Goal: Task Accomplishment & Management: Use online tool/utility

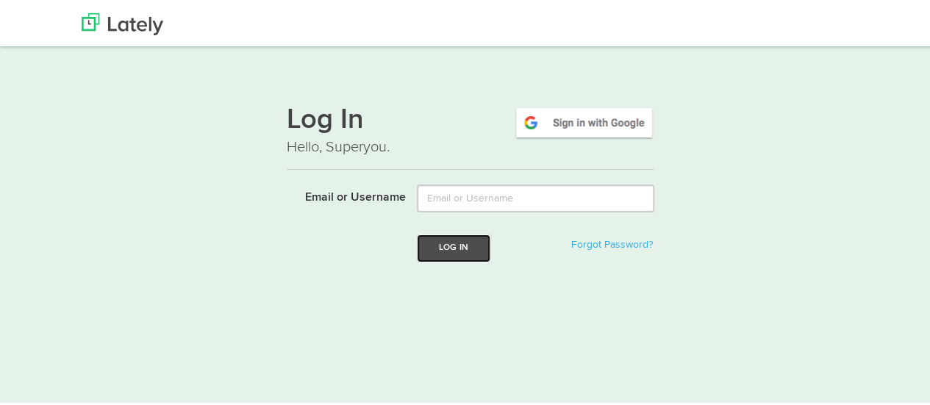
click at [468, 251] on button "Log In" at bounding box center [454, 245] width 74 height 27
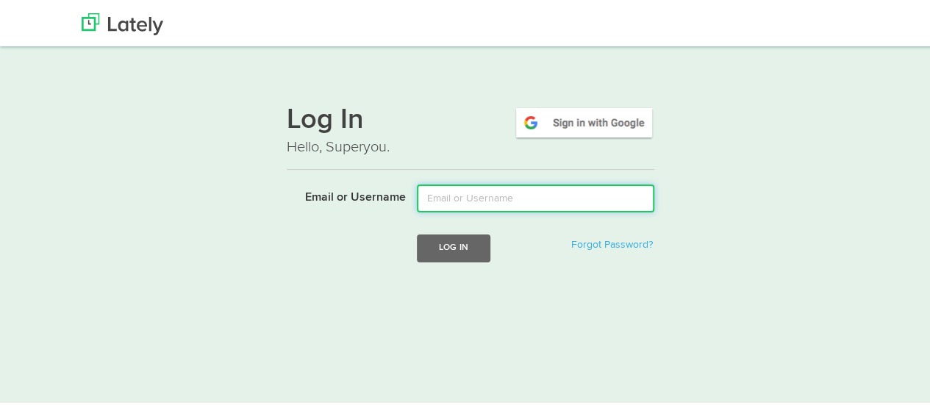
click at [523, 194] on input "Email or Username" at bounding box center [535, 196] width 237 height 28
type input "mindyam@ccf.org"
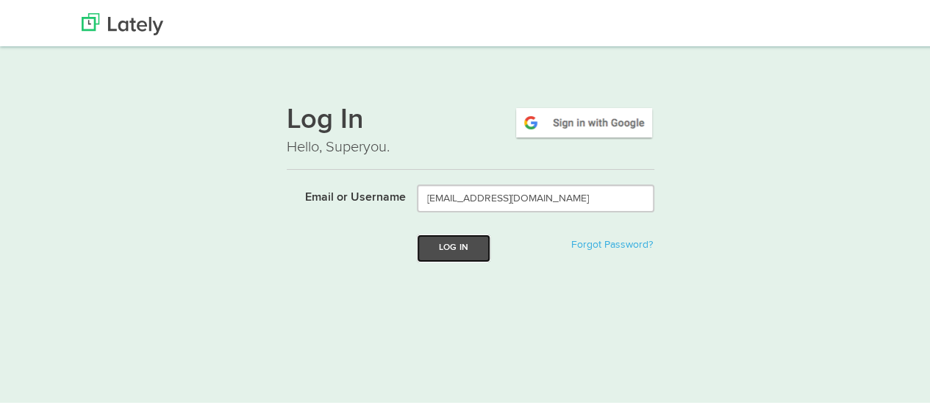
click at [469, 243] on button "Log In" at bounding box center [454, 245] width 74 height 27
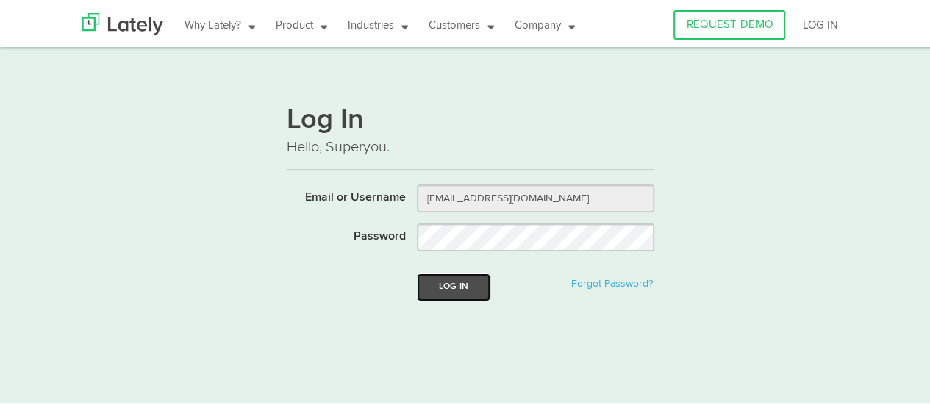
click at [454, 288] on button "Log In" at bounding box center [454, 284] width 74 height 27
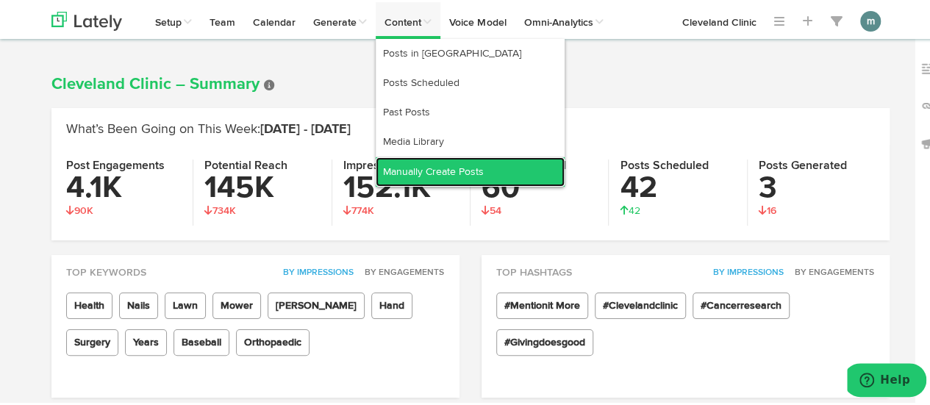
click at [429, 168] on link "Manually Create Posts" at bounding box center [470, 169] width 189 height 29
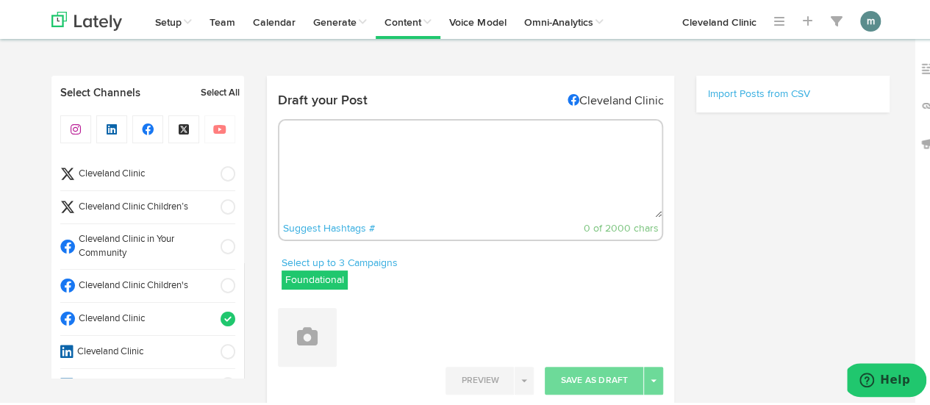
select select "9"
select select "42"
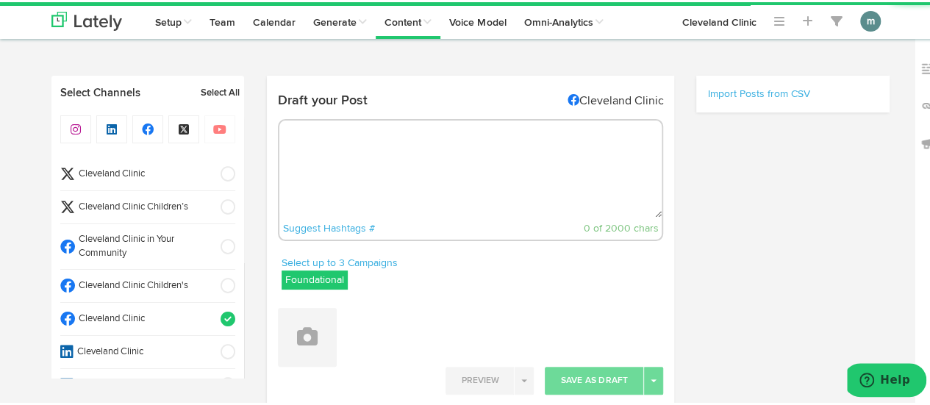
radio input "true"
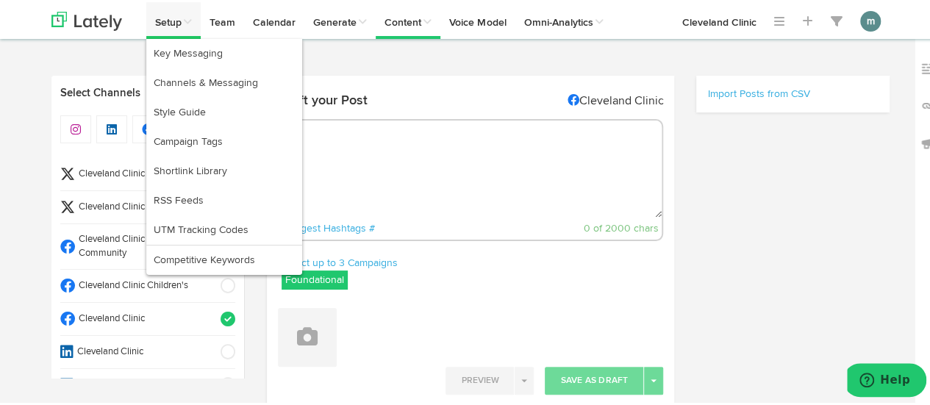
select select "11"
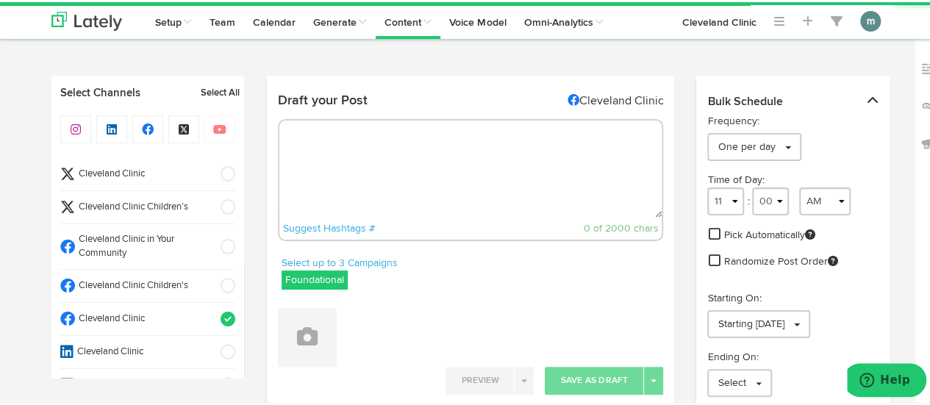
click at [326, 140] on textarea at bounding box center [470, 166] width 383 height 97
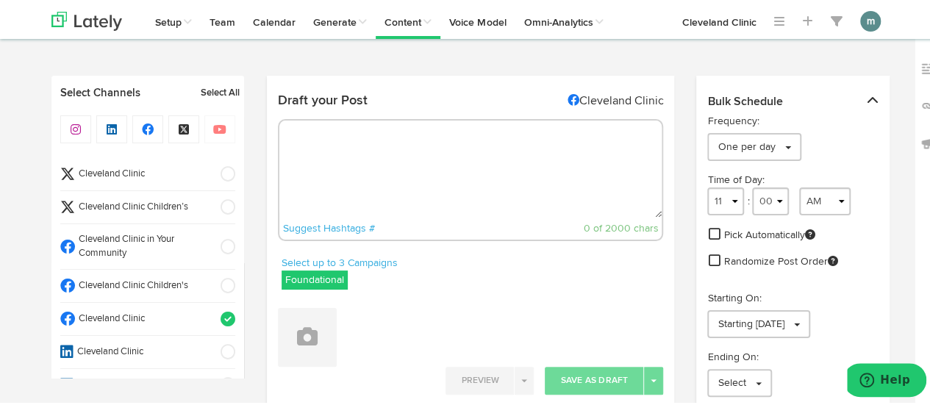
paste textarea "Only medication or surgery can treat nasal polyps. But there are things you can…"
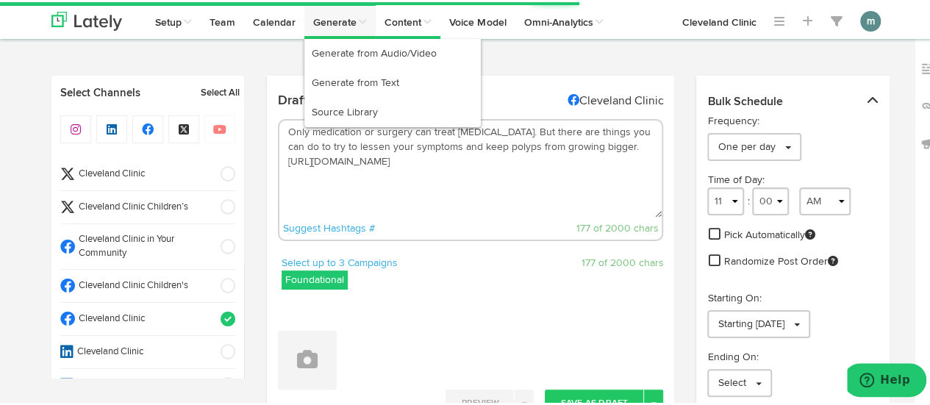
type textarea "Only medication or surgery can treat nasal polyps. But there are things you can…"
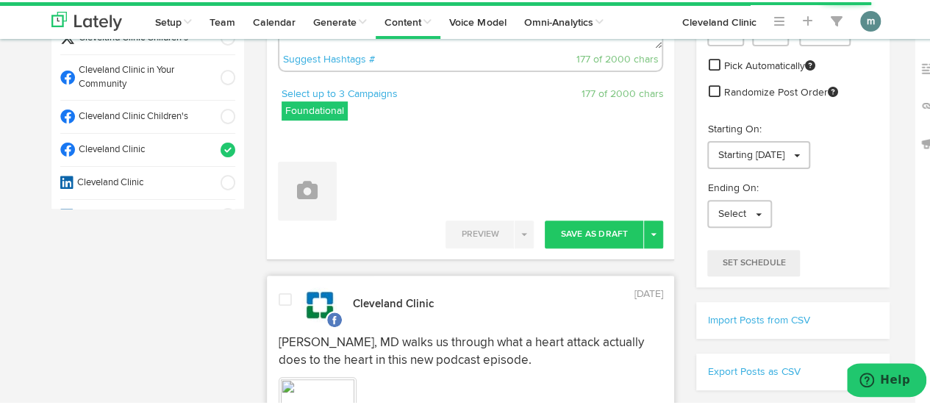
scroll to position [221, 0]
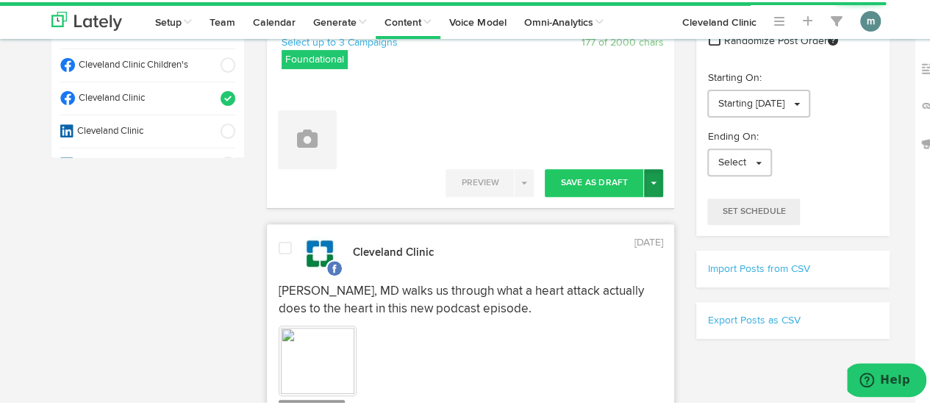
click at [647, 185] on button "Toggle Dropdown" at bounding box center [653, 181] width 19 height 28
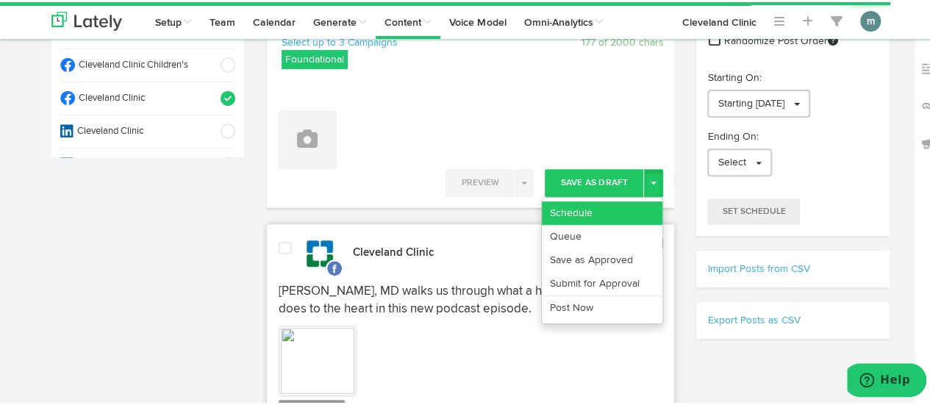
click at [586, 208] on link "Schedule" at bounding box center [602, 211] width 121 height 24
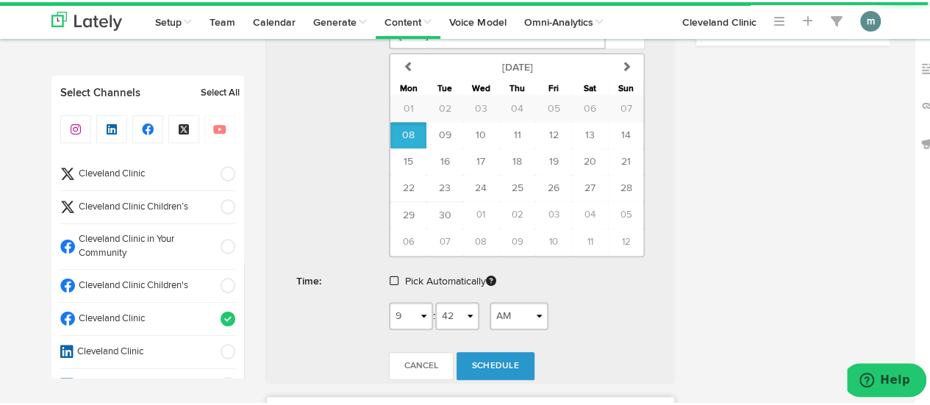
scroll to position [515, 0]
click at [390, 276] on span at bounding box center [394, 278] width 9 height 10
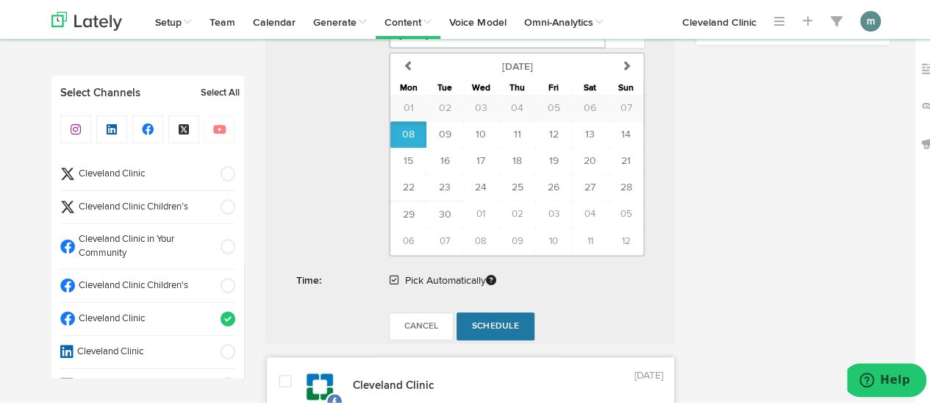
click at [485, 320] on span "Schedule" at bounding box center [495, 324] width 47 height 9
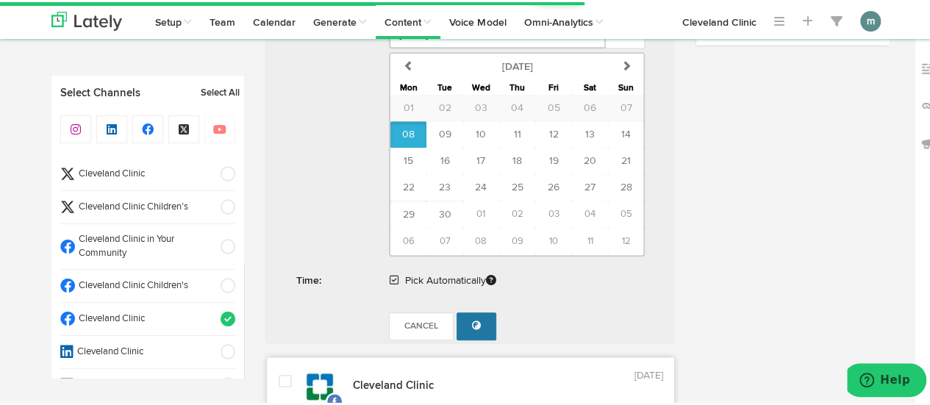
radio input "true"
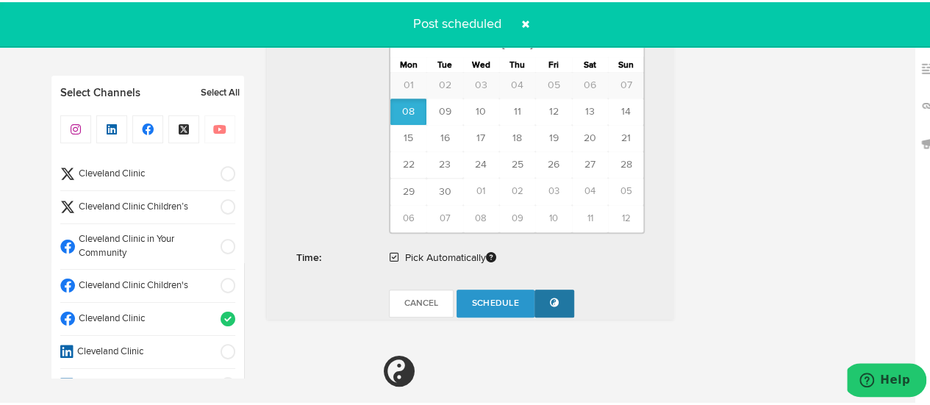
scroll to position [881, 0]
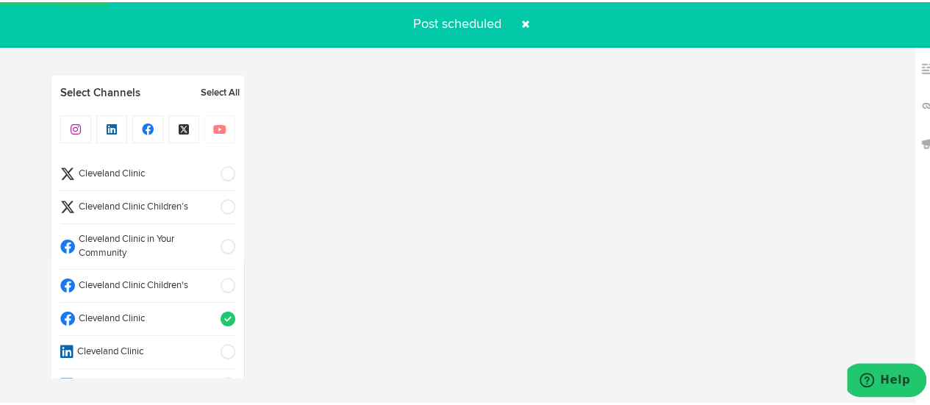
select select "11"
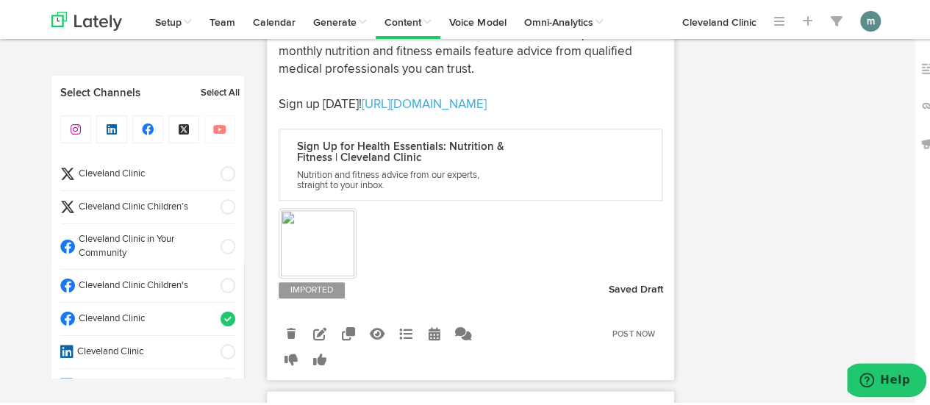
scroll to position [734, 0]
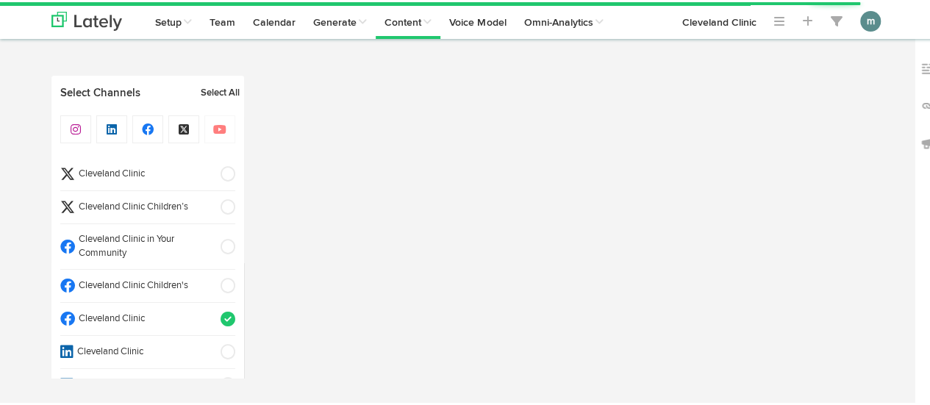
select select "9"
select select "43"
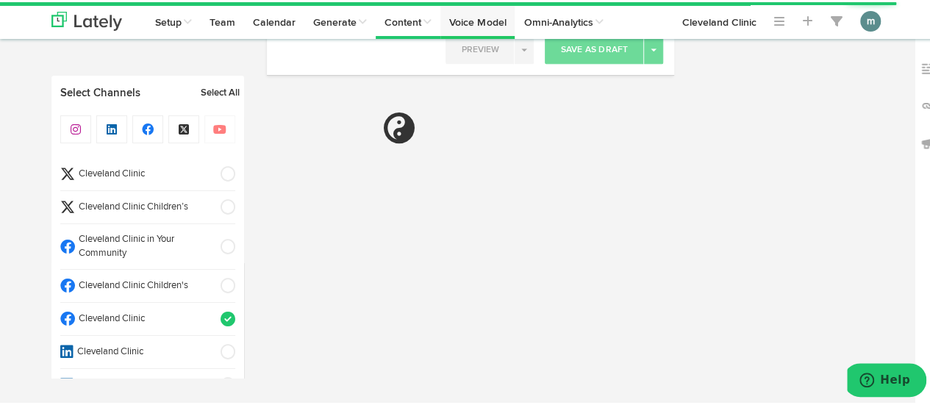
scroll to position [293, 0]
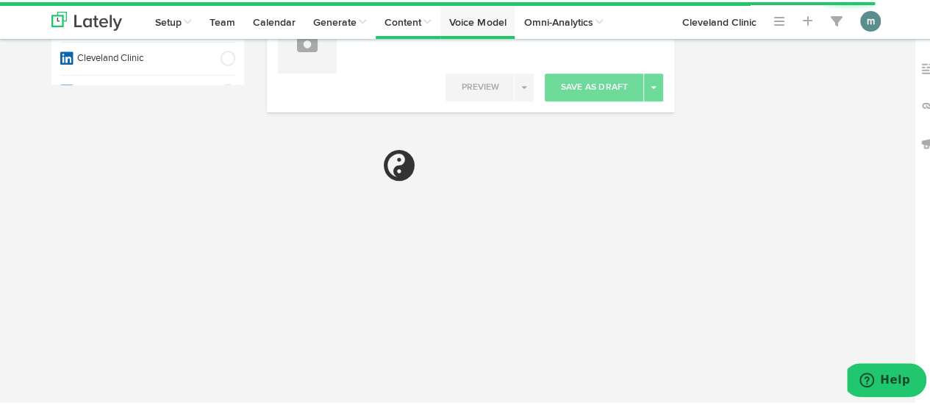
select select "11"
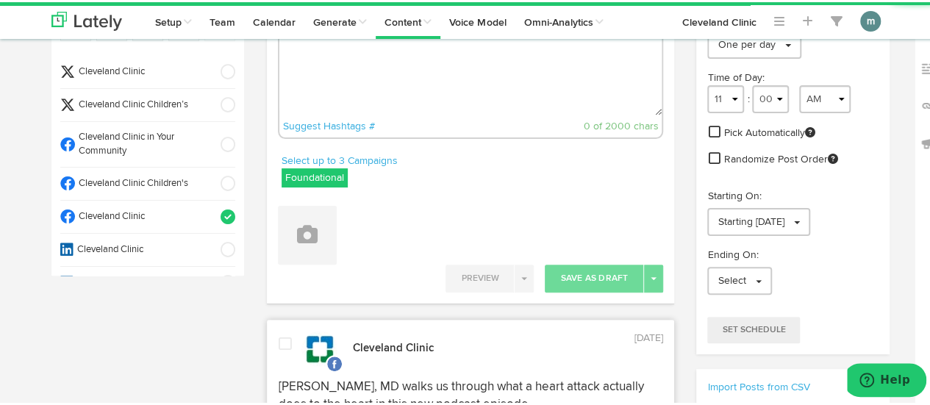
scroll to position [0, 0]
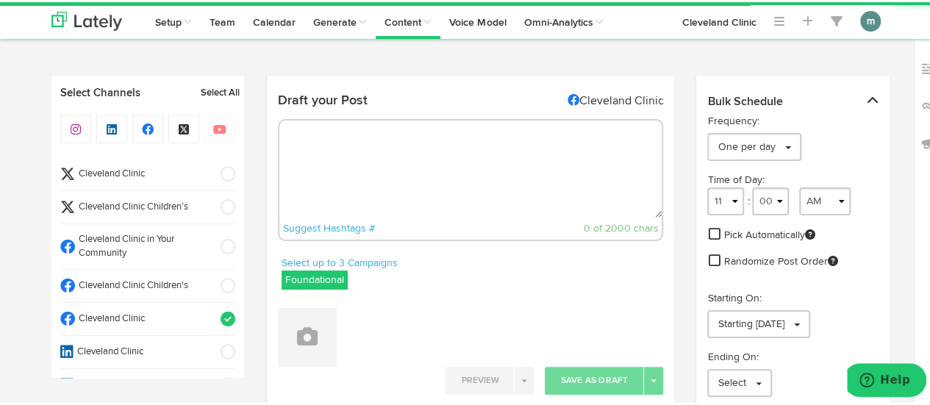
click at [351, 156] on textarea at bounding box center [470, 166] width 383 height 97
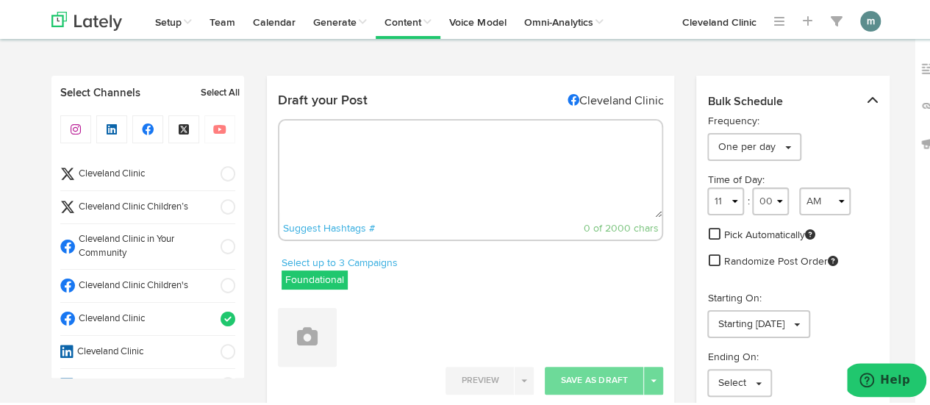
paste textarea "Grapefruit boasts an impressive nutritional resume and is even considered a hea…"
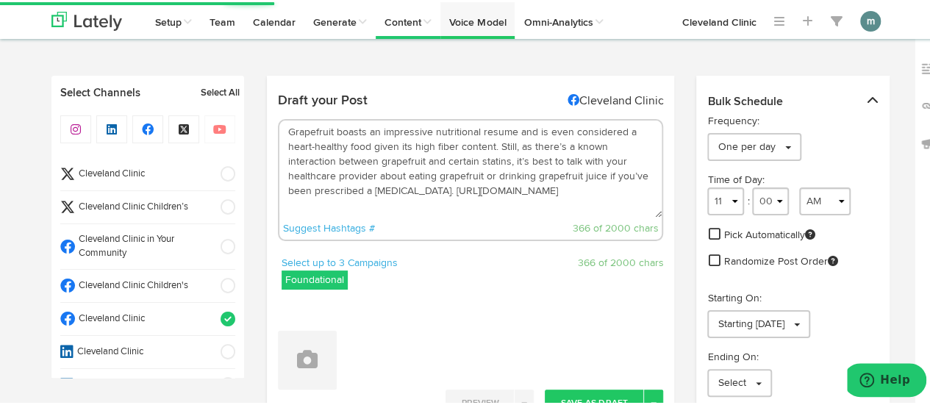
type textarea "Grapefruit boasts an impressive nutritional resume and is even considered a hea…"
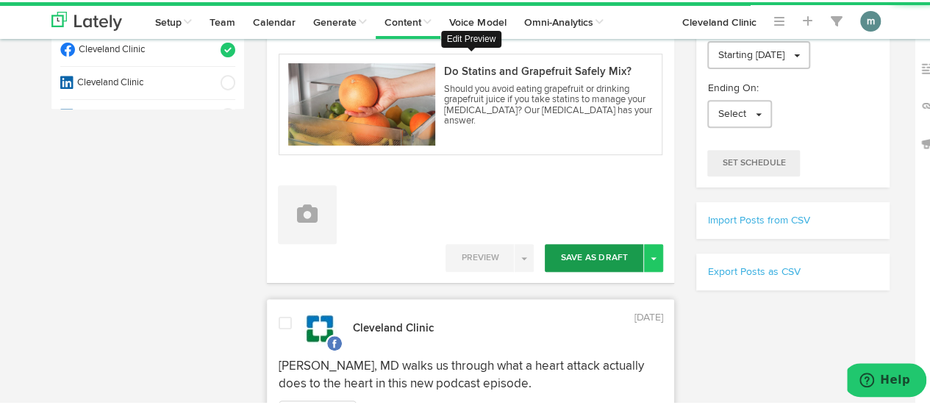
scroll to position [294, 0]
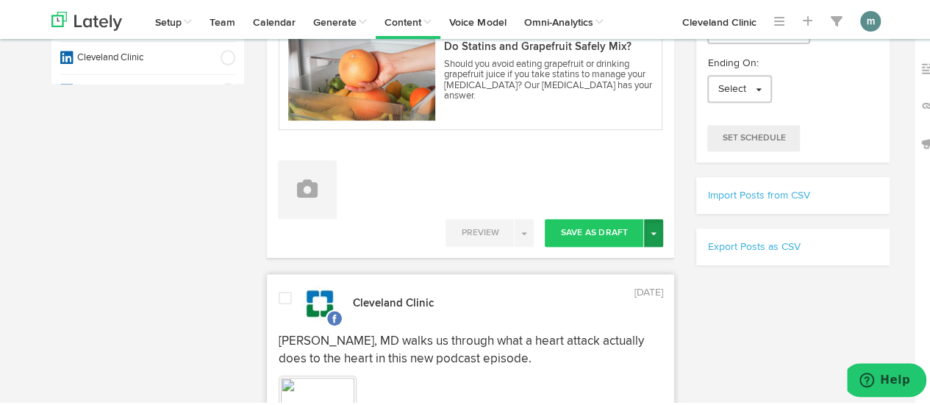
click at [648, 232] on button "Toggle Dropdown" at bounding box center [653, 231] width 19 height 28
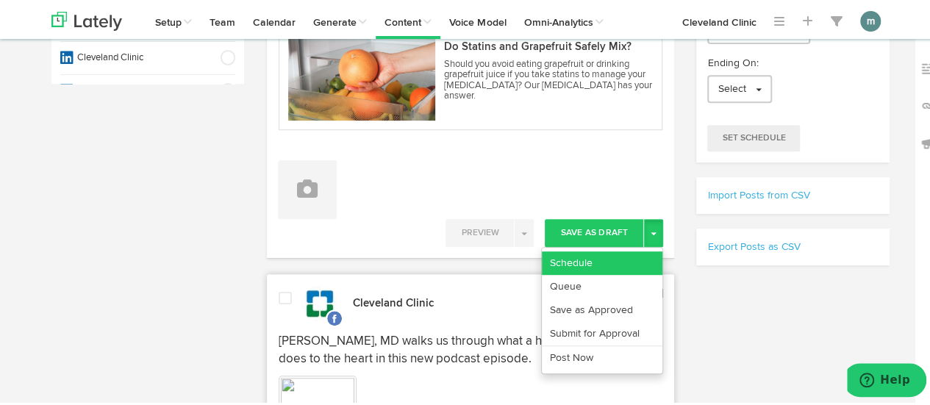
click at [616, 259] on link "Schedule" at bounding box center [602, 261] width 121 height 24
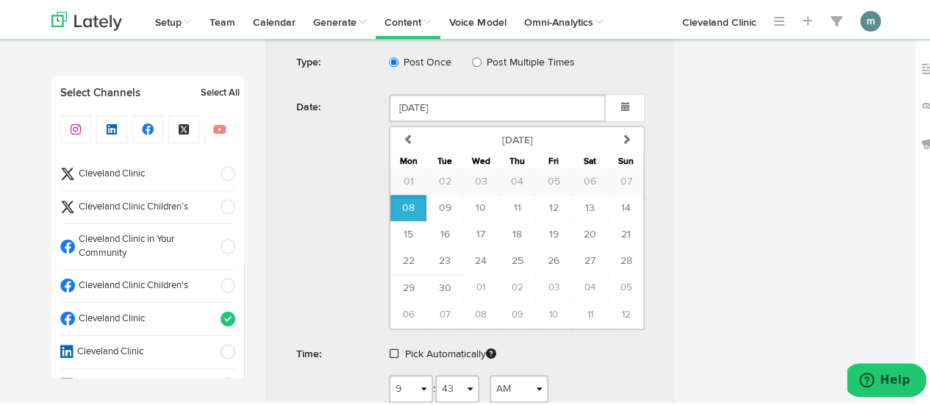
scroll to position [588, 0]
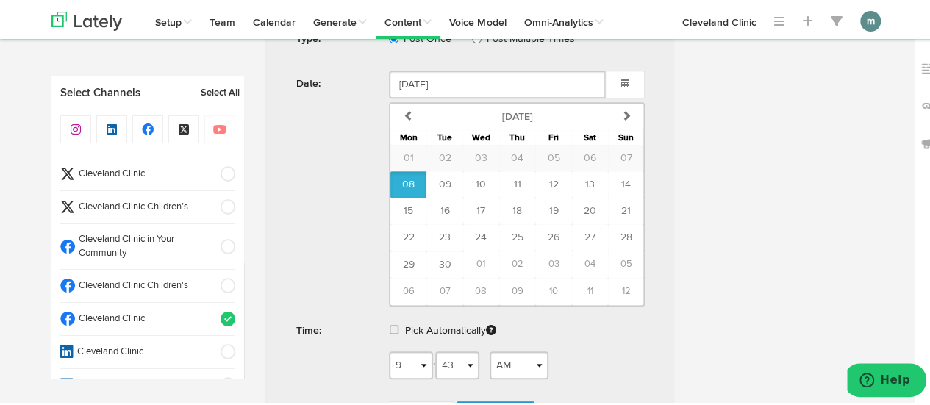
click at [393, 326] on link at bounding box center [396, 328] width 12 height 10
click at [490, 370] on span "Schedule" at bounding box center [495, 374] width 47 height 9
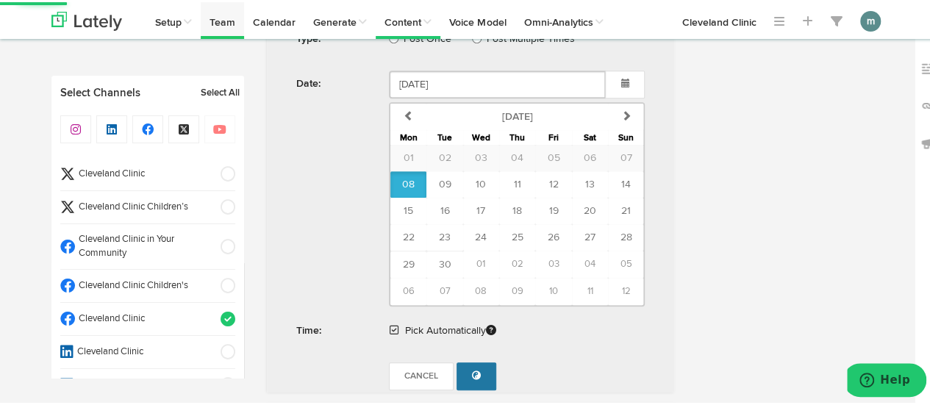
radio input "true"
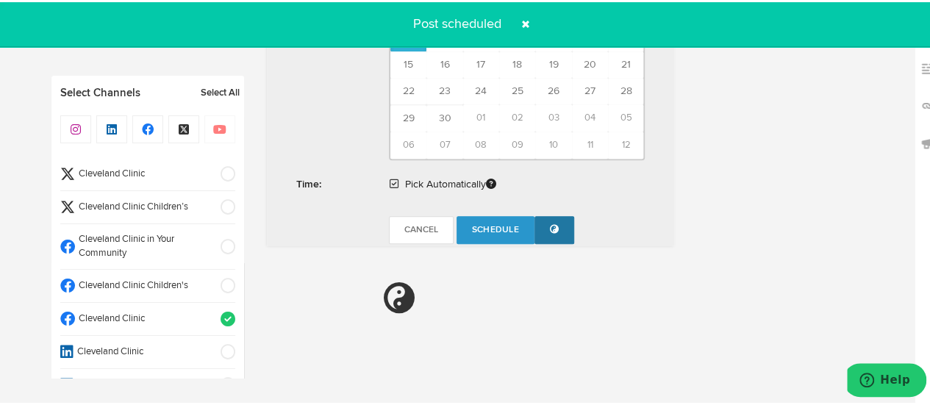
scroll to position [881, 0]
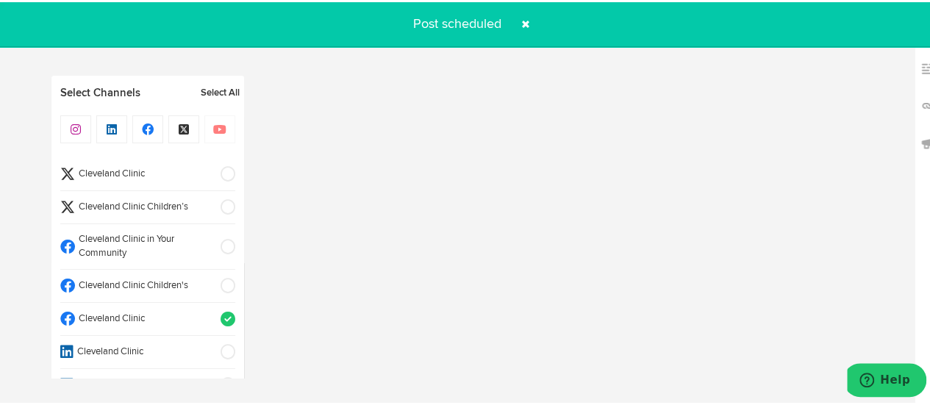
select select "11"
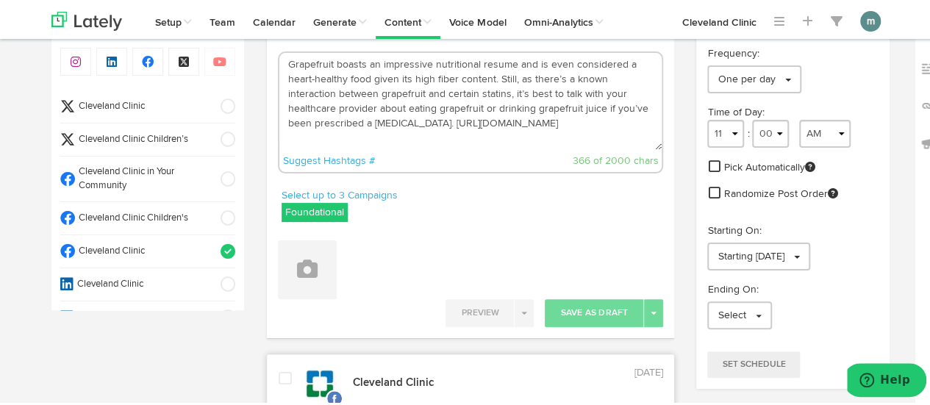
scroll to position [0, 0]
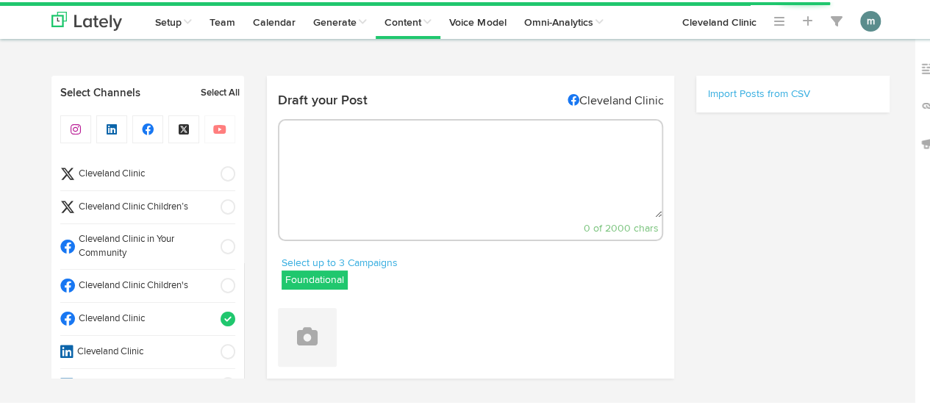
select select "9"
select select "43"
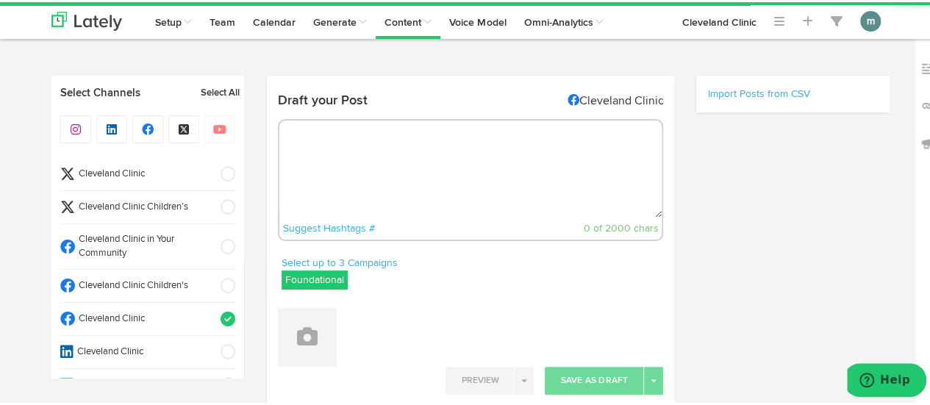
click at [370, 161] on textarea at bounding box center [470, 166] width 383 height 97
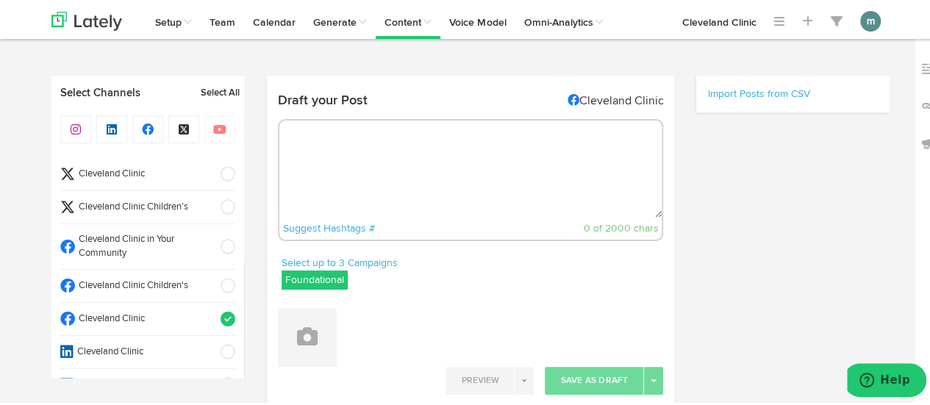
paste textarea "Aortic stenosis is one of many heart valve diseases. A cardiologist explains th…"
type textarea "Aortic stenosis is one of many heart valve diseases. A cardiologist explains th…"
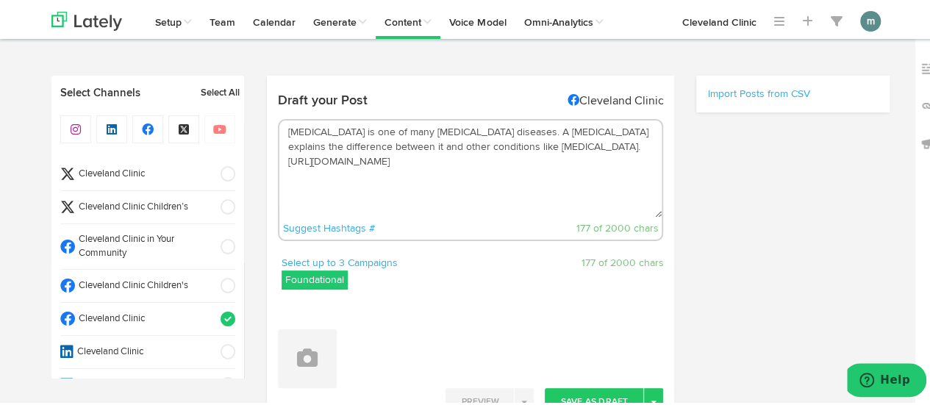
select select "11"
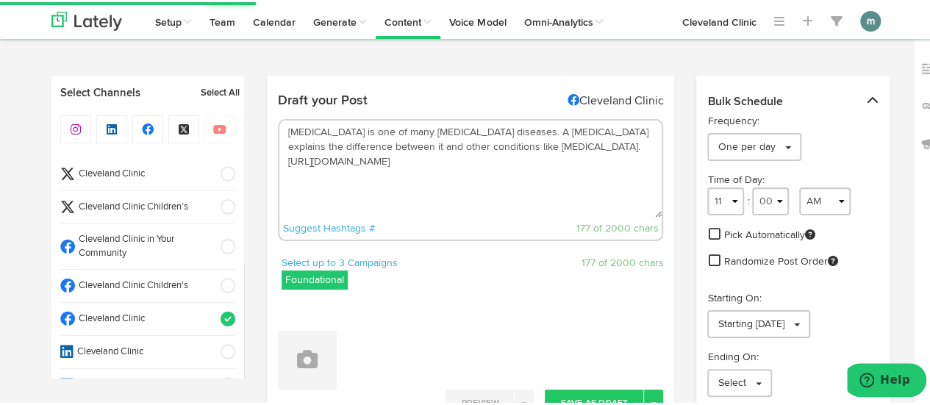
type textarea "Aortic stenosis is one of many heart valve diseases. A cardiologist explains th…"
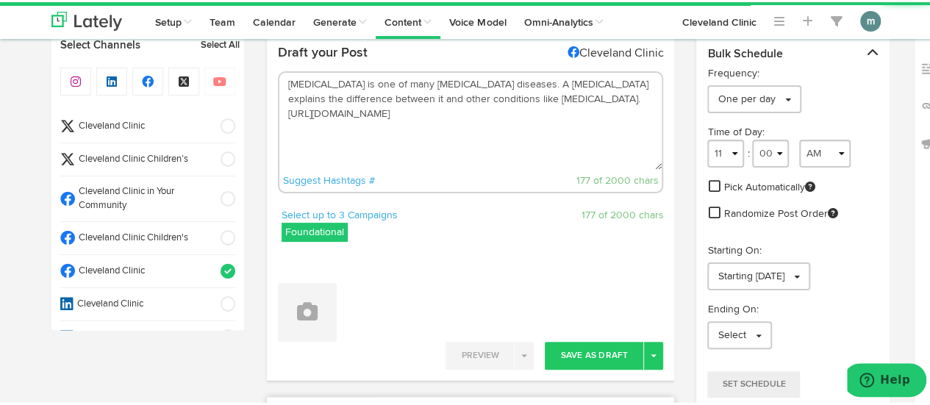
scroll to position [147, 0]
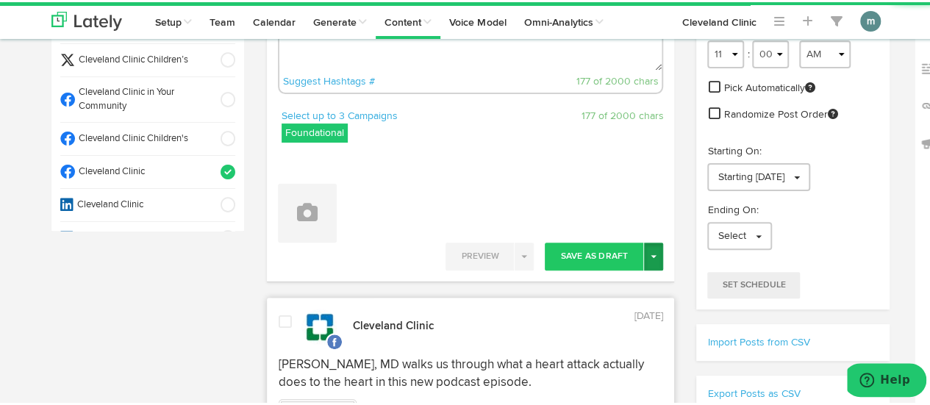
click at [648, 259] on button "Toggle Dropdown" at bounding box center [653, 254] width 19 height 28
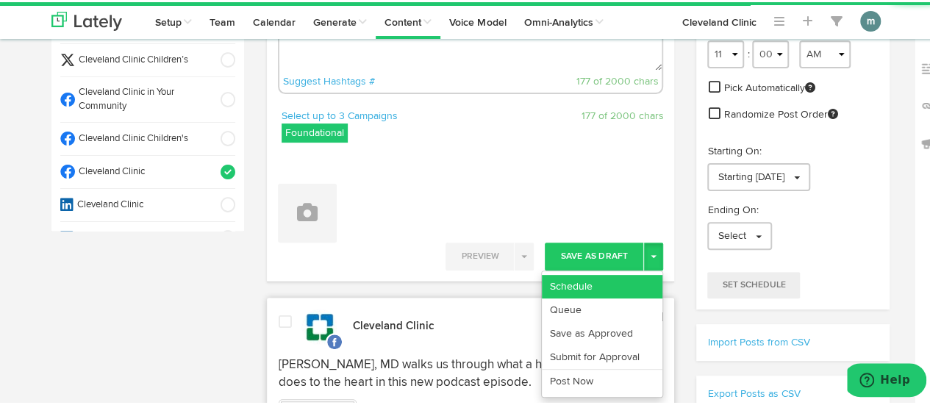
click at [619, 279] on link "Schedule" at bounding box center [602, 285] width 121 height 24
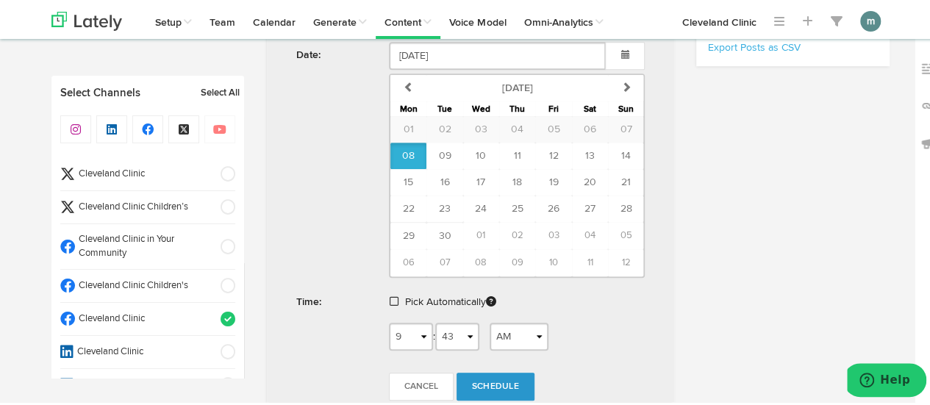
scroll to position [515, 0]
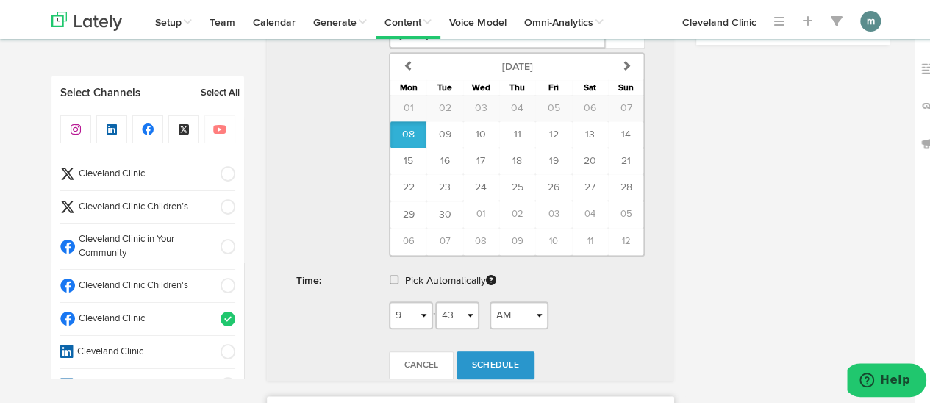
click at [383, 276] on div "Pick Automatically" at bounding box center [517, 282] width 279 height 34
click at [392, 276] on span at bounding box center [394, 278] width 9 height 10
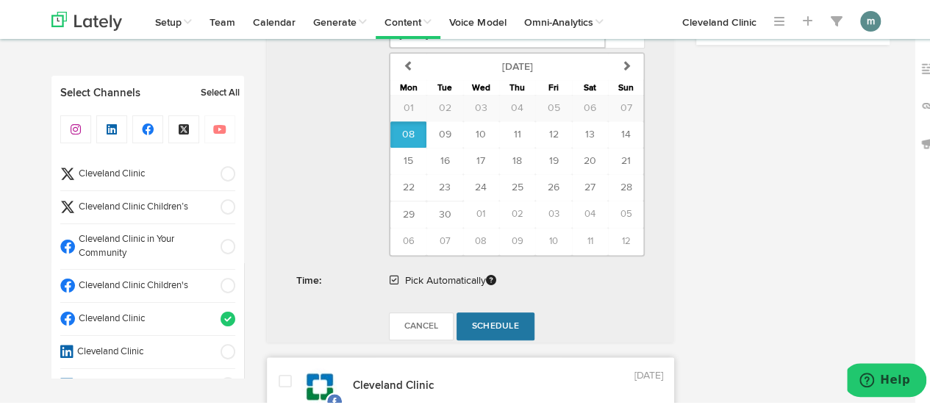
click at [476, 322] on span "Schedule" at bounding box center [495, 324] width 47 height 9
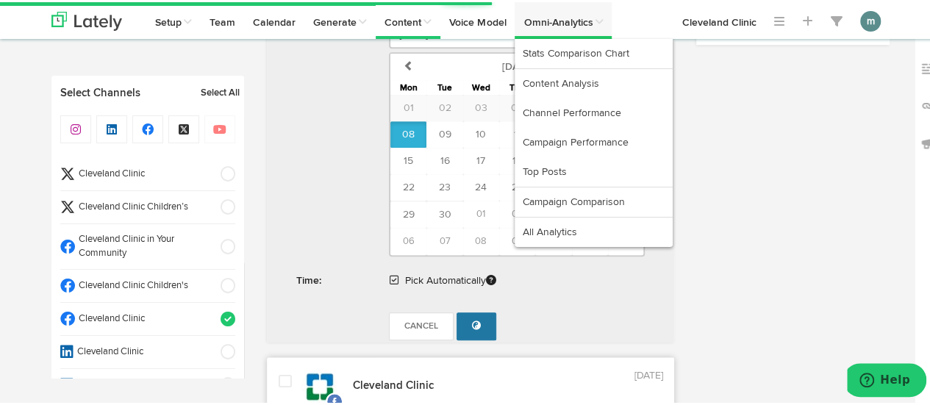
radio input "true"
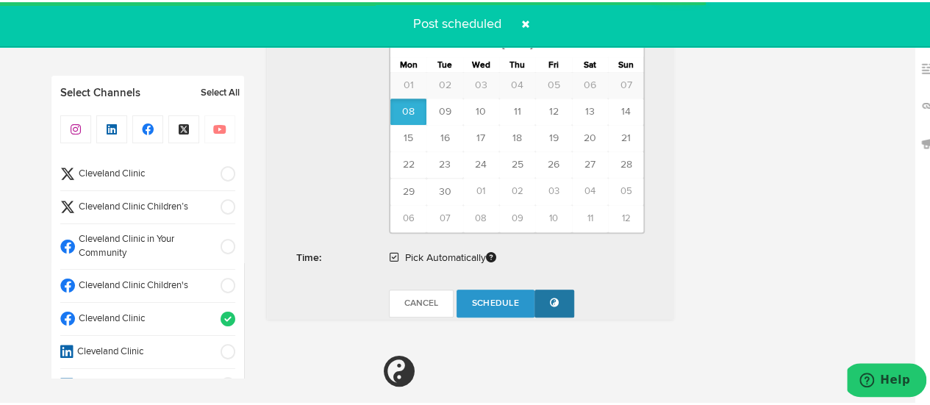
scroll to position [881, 0]
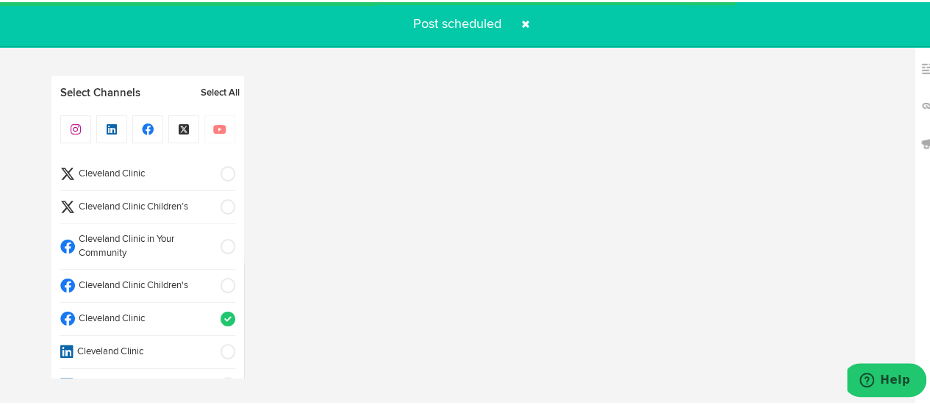
select select "11"
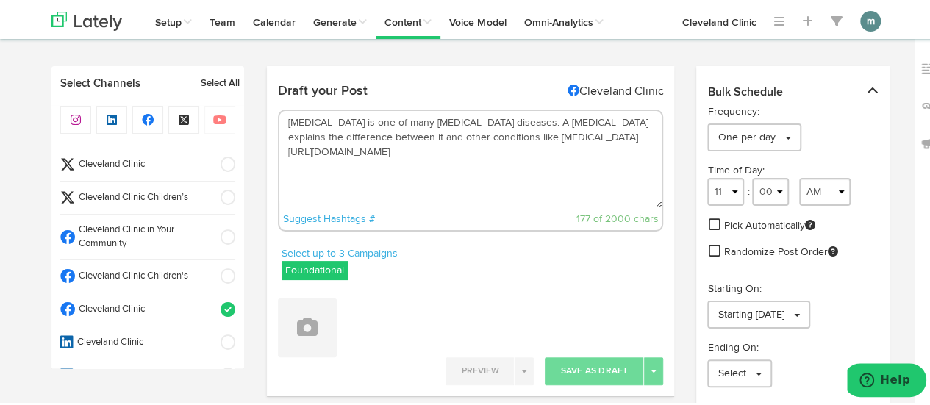
scroll to position [0, 0]
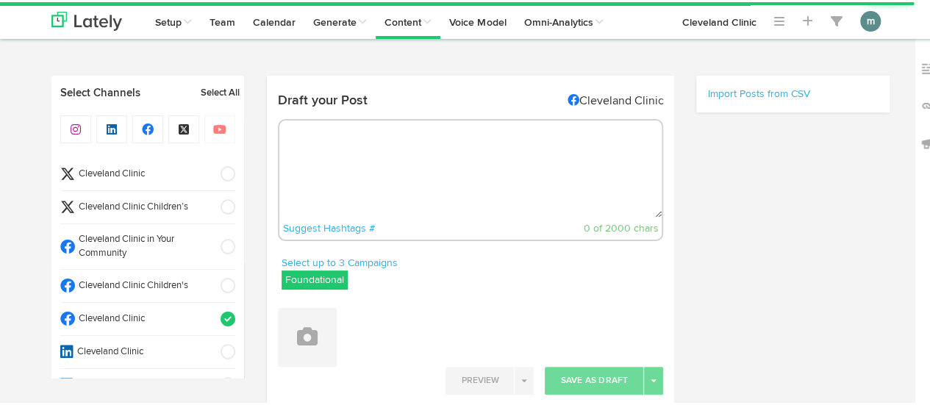
radio input "true"
select select "9"
select select "45"
click at [132, 164] on li "Cleveland Clinic" at bounding box center [147, 172] width 175 height 33
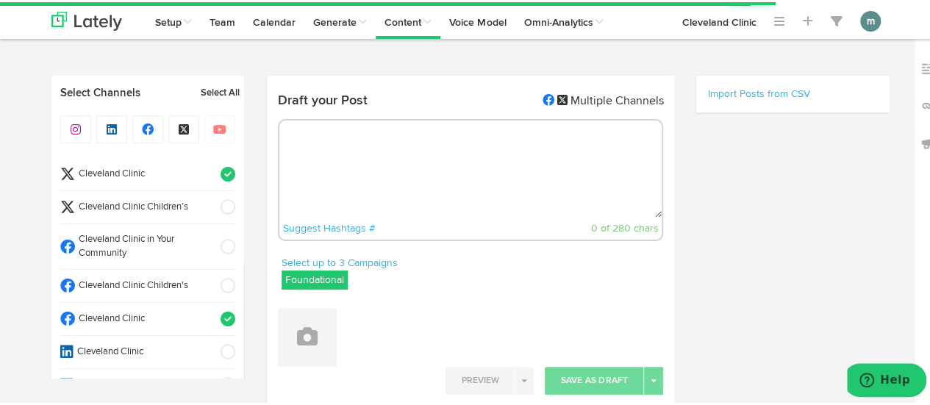
click at [137, 318] on span "Cleveland Clinic" at bounding box center [143, 317] width 136 height 14
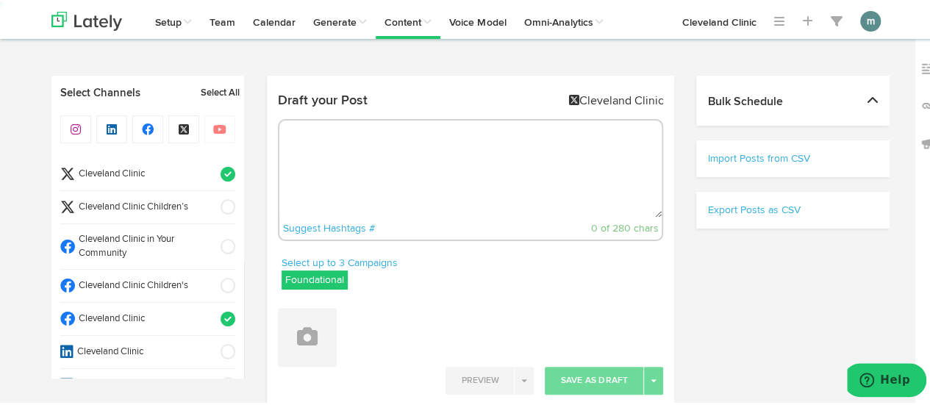
select select "11"
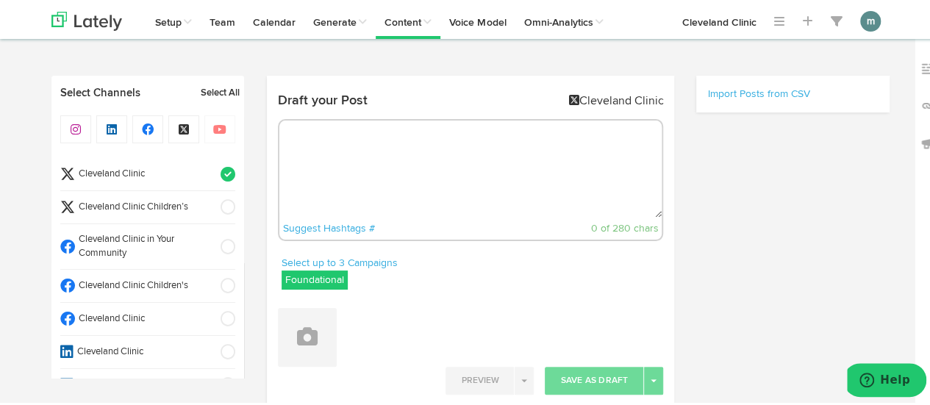
click at [375, 132] on textarea at bounding box center [470, 166] width 383 height 97
paste textarea "Only medication or surgery can treat [MEDICAL_DATA]. But there are things you c…"
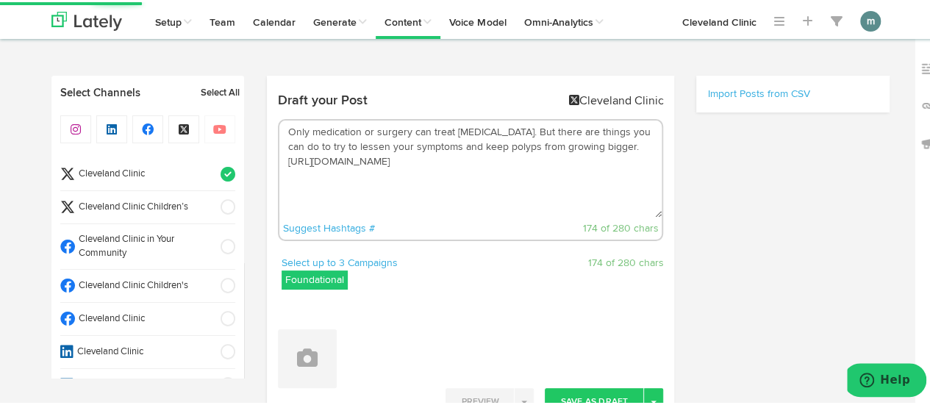
type textarea "Only medication or surgery can treat [MEDICAL_DATA]. But there are things you c…"
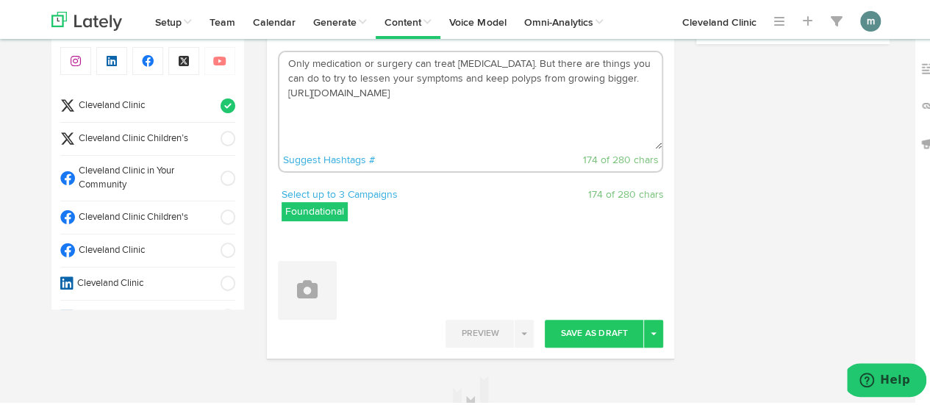
scroll to position [147, 0]
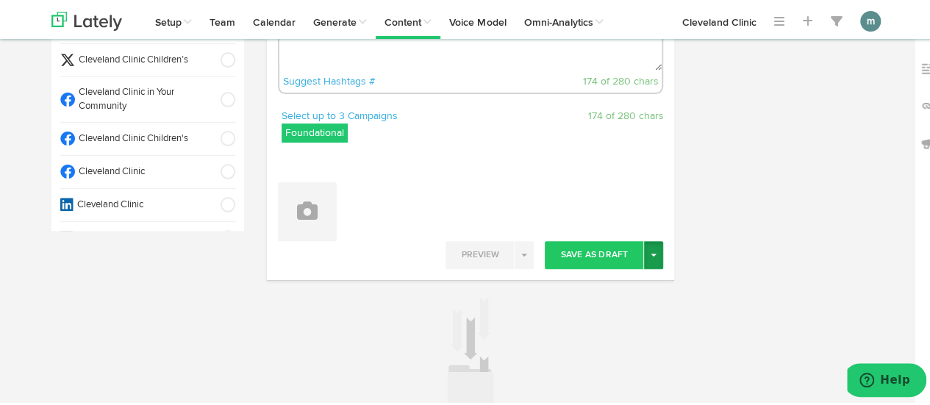
click at [651, 251] on span "button" at bounding box center [654, 252] width 6 height 3
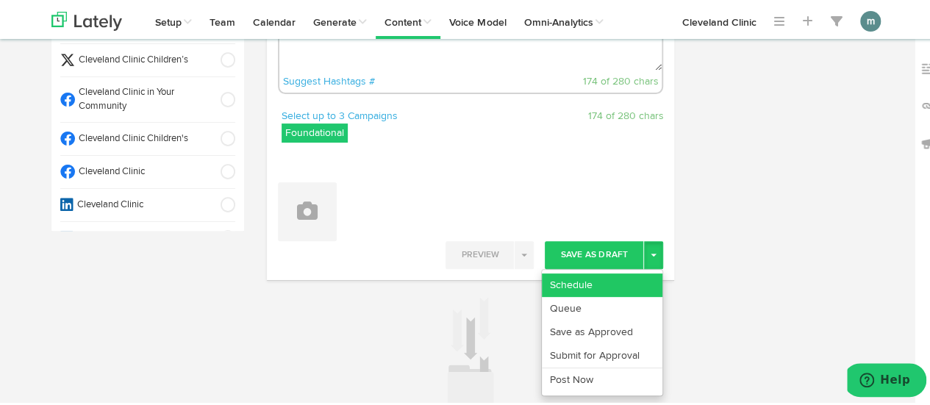
click at [626, 279] on link "Schedule" at bounding box center [602, 283] width 121 height 24
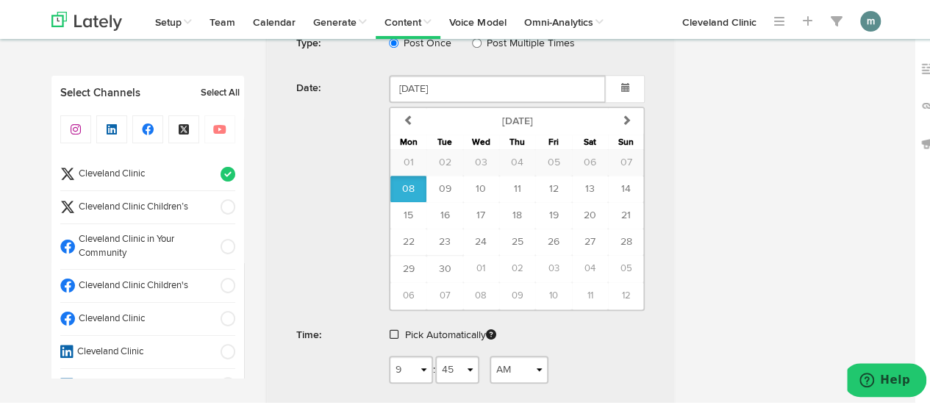
scroll to position [544, 0]
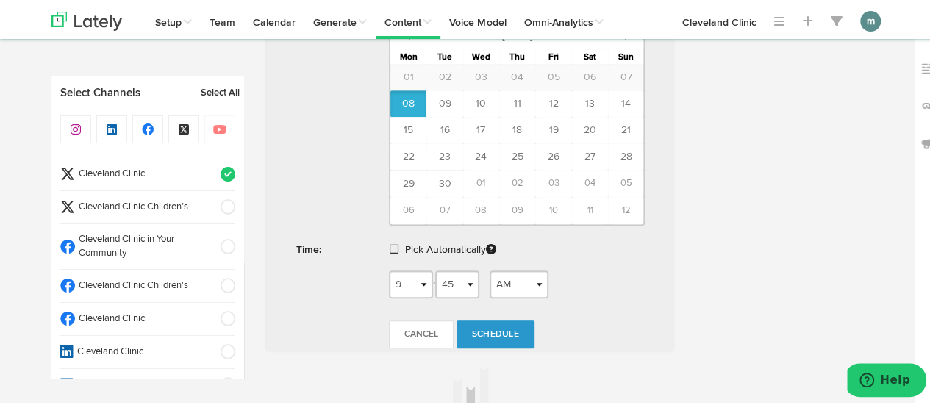
click at [391, 242] on span at bounding box center [394, 247] width 9 height 10
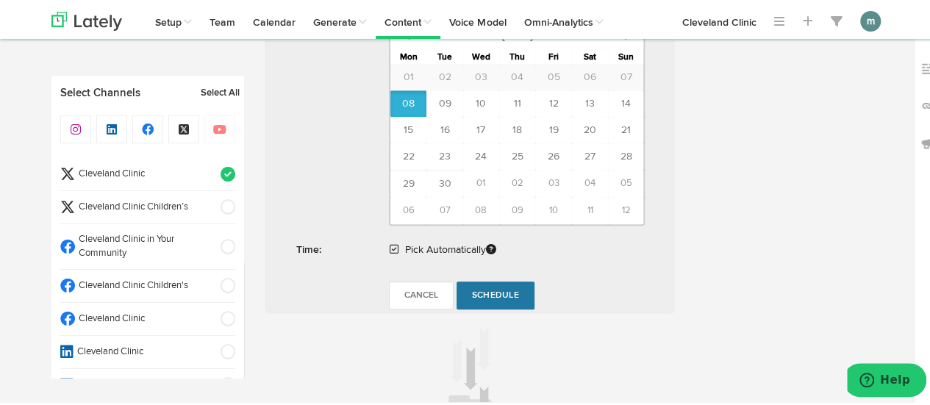
click at [492, 289] on span "Schedule" at bounding box center [495, 293] width 47 height 9
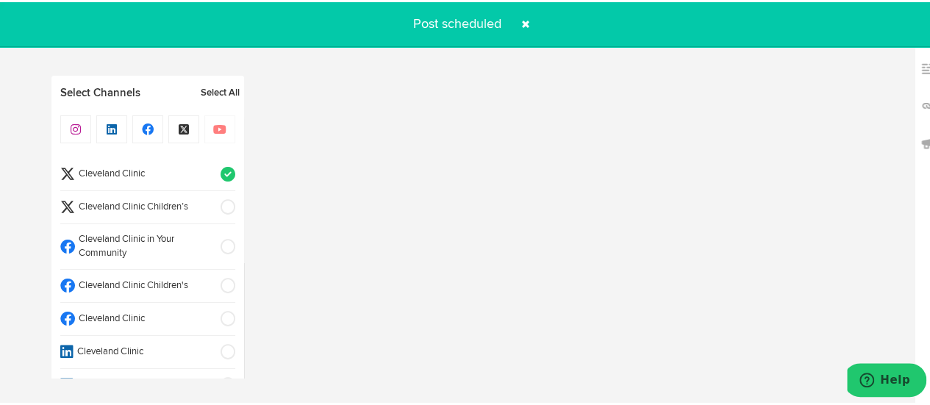
radio input "true"
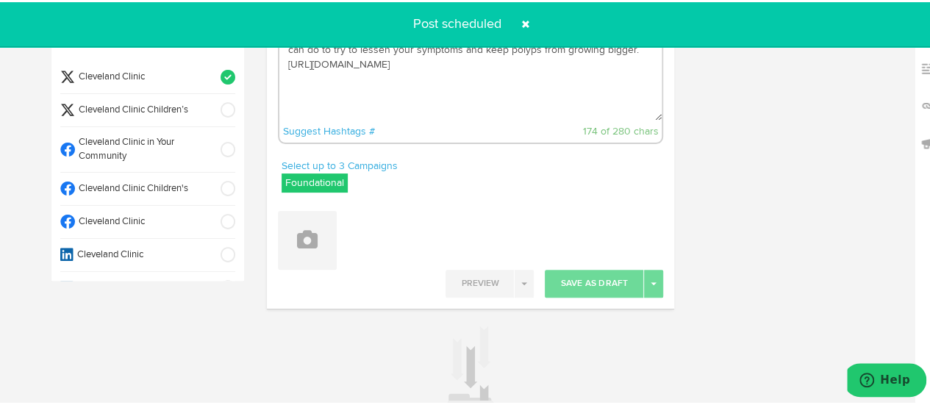
scroll to position [0, 0]
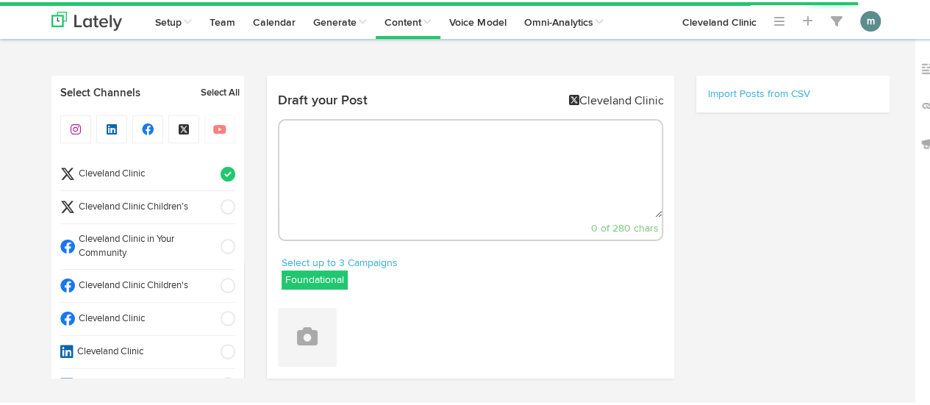
select select "9"
select select "46"
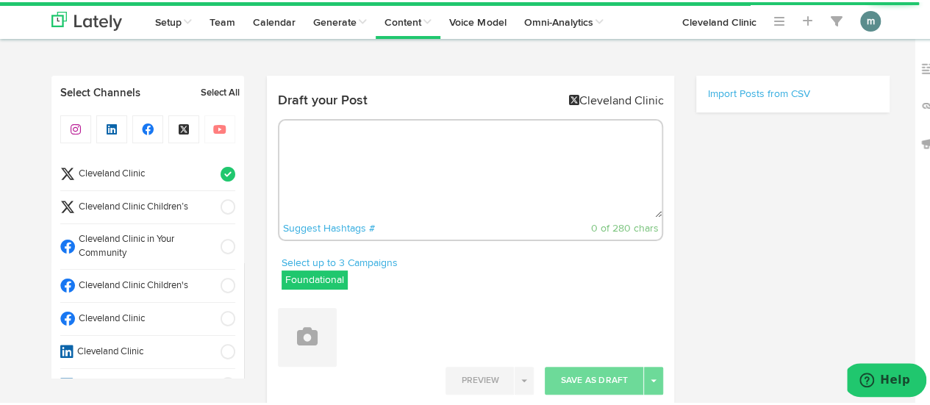
click at [357, 161] on textarea at bounding box center [470, 166] width 383 height 97
paste textarea "Grapefruit boasts an impressive nutritional resume and is even considered a hea…"
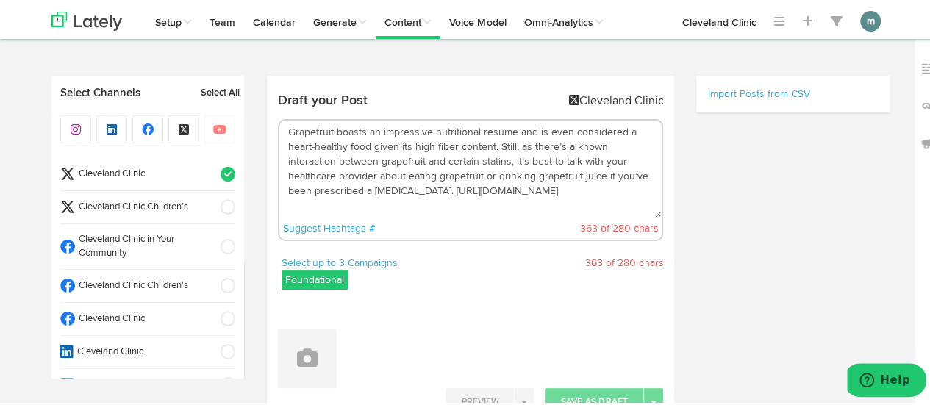
drag, startPoint x: 501, startPoint y: 161, endPoint x: 491, endPoint y: 149, distance: 15.6
click at [491, 149] on textarea "Grapefruit boasts an impressive nutritional resume and is even considered a hea…" at bounding box center [470, 166] width 383 height 97
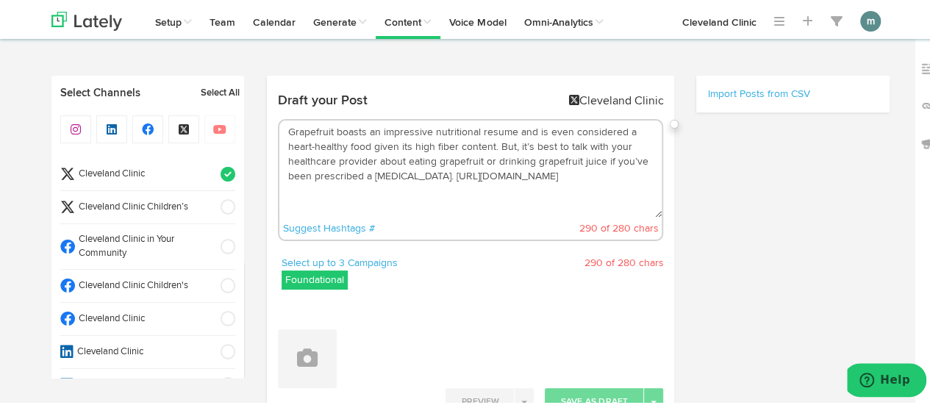
click at [510, 146] on textarea "Grapefruit boasts an impressive nutritional resume and is even considered a hea…" at bounding box center [470, 166] width 383 height 97
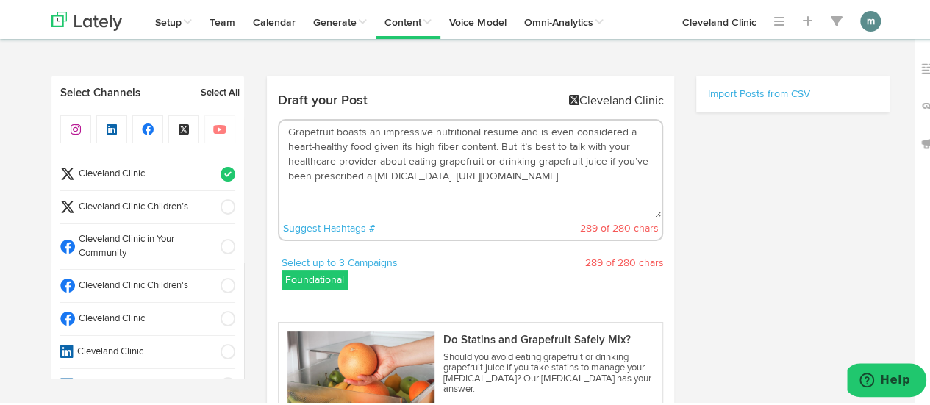
drag, startPoint x: 597, startPoint y: 161, endPoint x: 497, endPoint y: 160, distance: 100.0
click at [497, 160] on textarea "Grapefruit boasts an impressive nutritional resume and is even considered a hea…" at bounding box center [470, 166] width 383 height 97
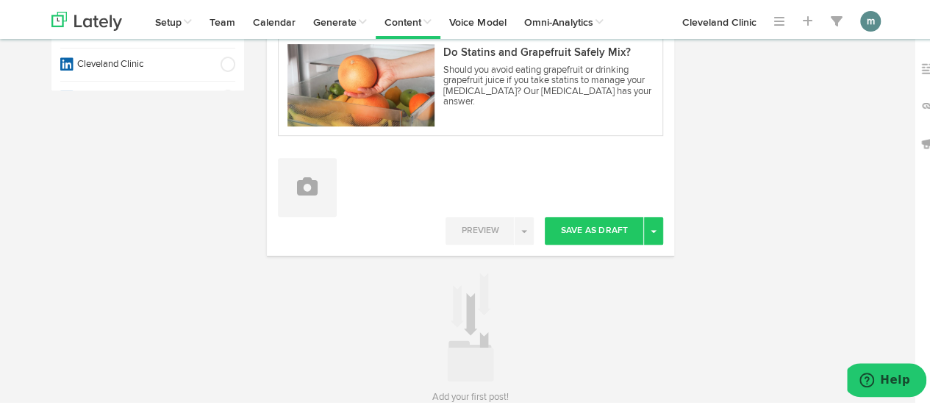
scroll to position [294, 0]
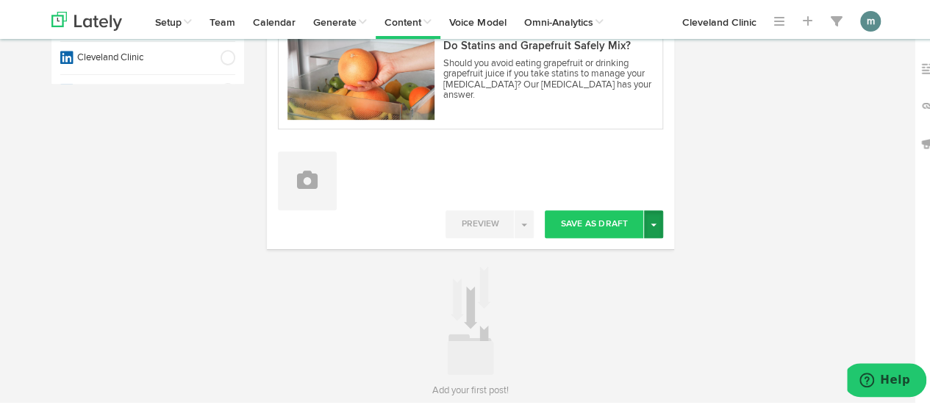
type textarea "Grapefruit boasts an impressive nutritional resume and is even considered a hea…"
click at [651, 221] on span "button" at bounding box center [654, 222] width 6 height 3
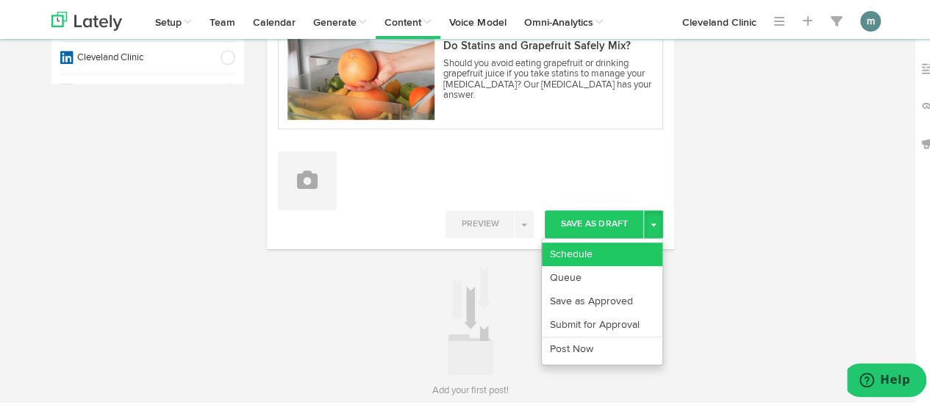
click at [620, 244] on link "Schedule" at bounding box center [602, 252] width 121 height 24
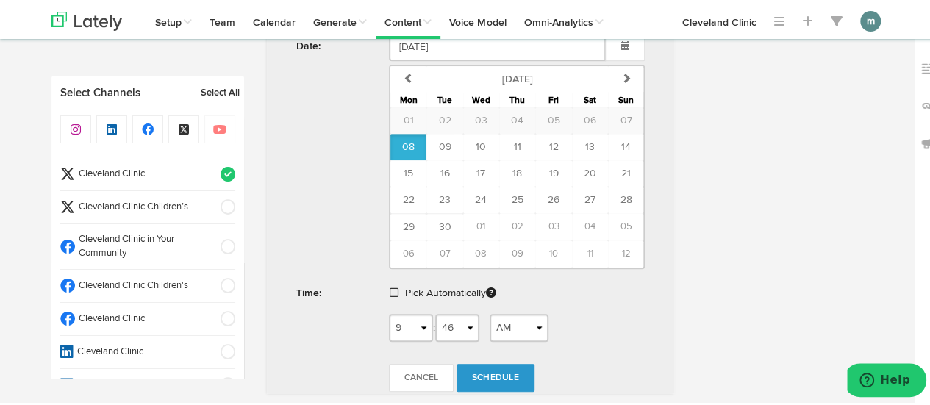
scroll to position [662, 0]
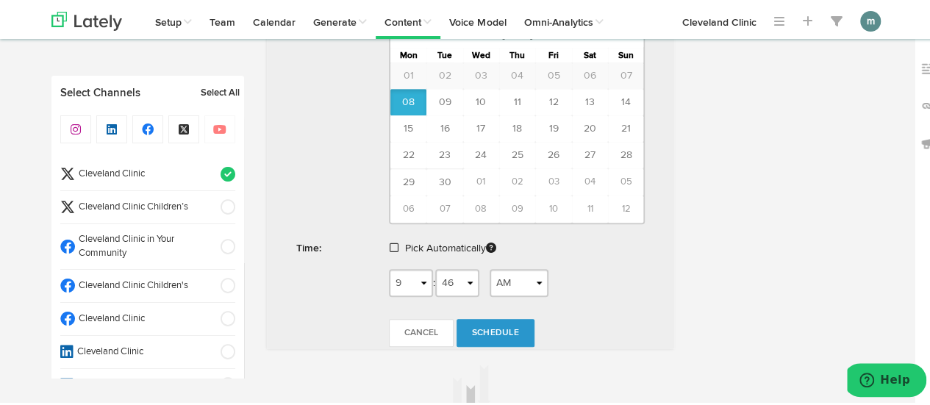
click at [390, 242] on span at bounding box center [394, 245] width 9 height 10
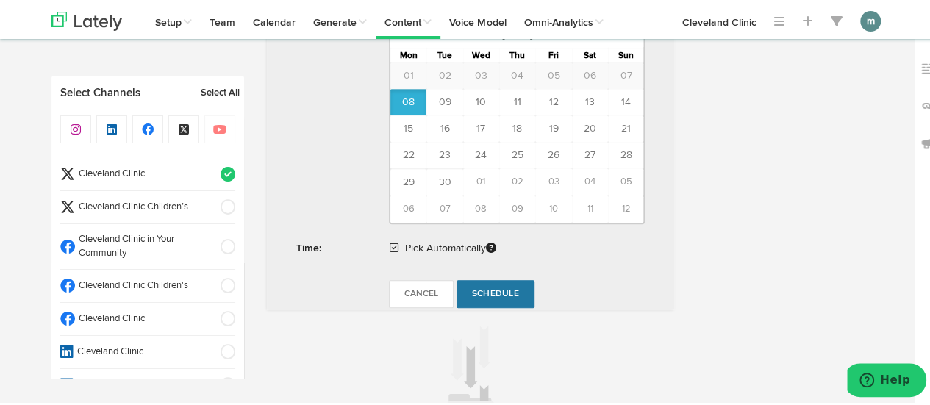
click at [487, 287] on span "Schedule" at bounding box center [495, 291] width 47 height 9
radio input "true"
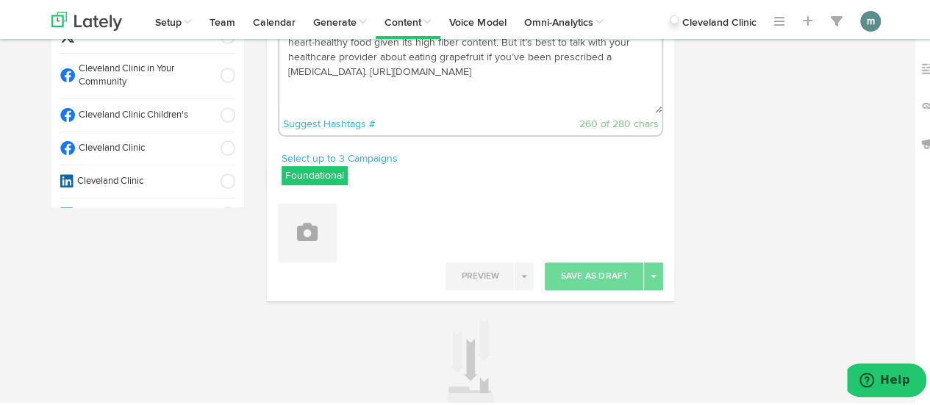
scroll to position [0, 0]
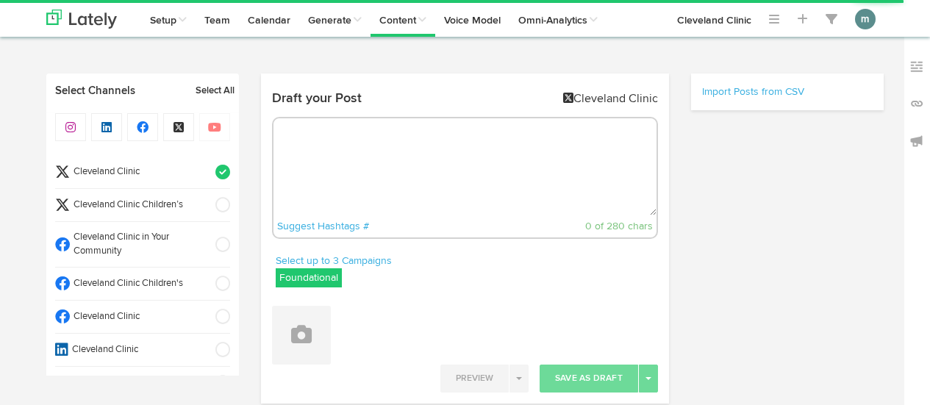
radio input "true"
select select "9"
select select "47"
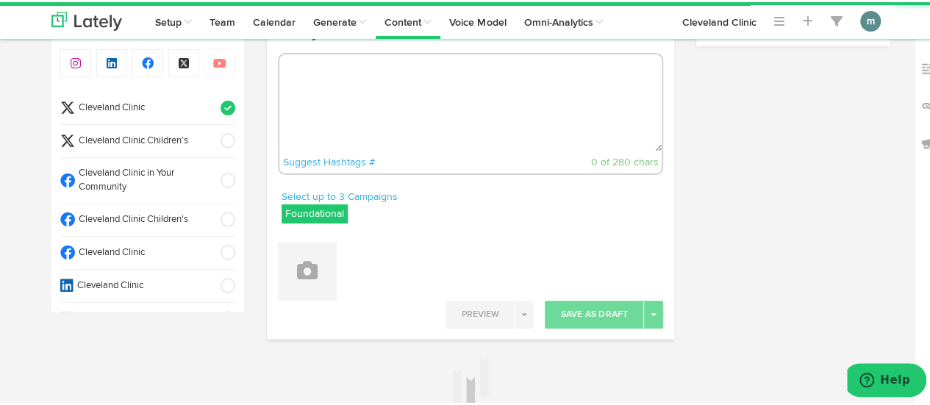
click at [363, 105] on textarea at bounding box center [470, 100] width 383 height 97
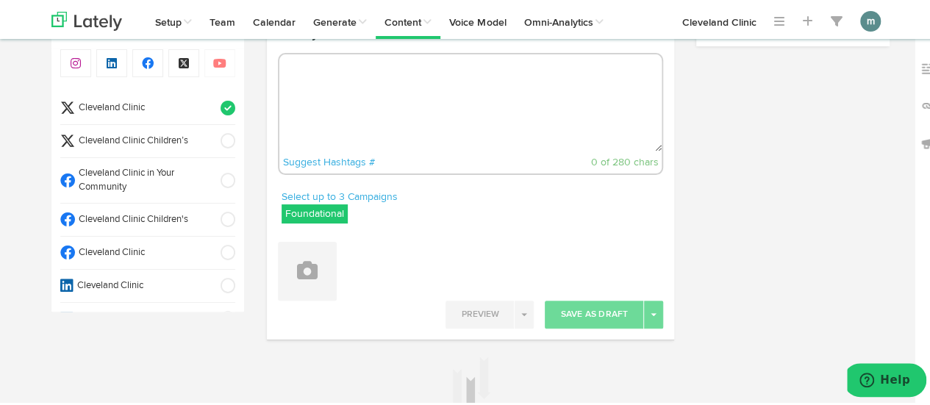
paste textarea "[MEDICAL_DATA] is one of many [MEDICAL_DATA] diseases. A [MEDICAL_DATA] explain…"
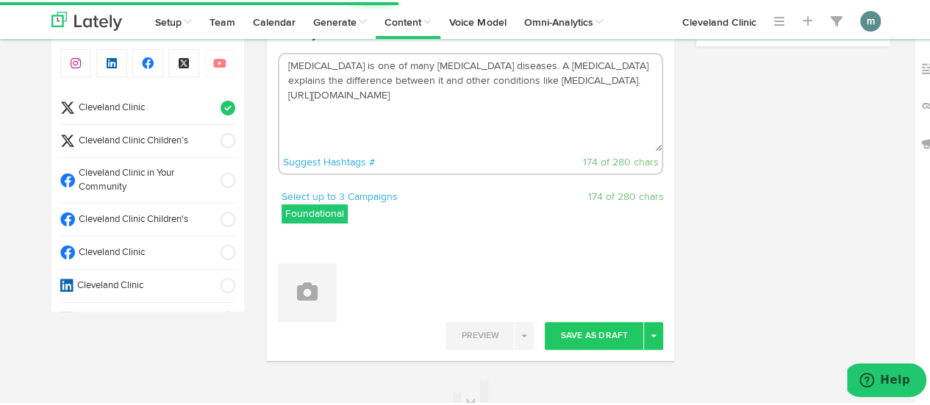
type textarea "[MEDICAL_DATA] is one of many [MEDICAL_DATA] diseases. A [MEDICAL_DATA] explain…"
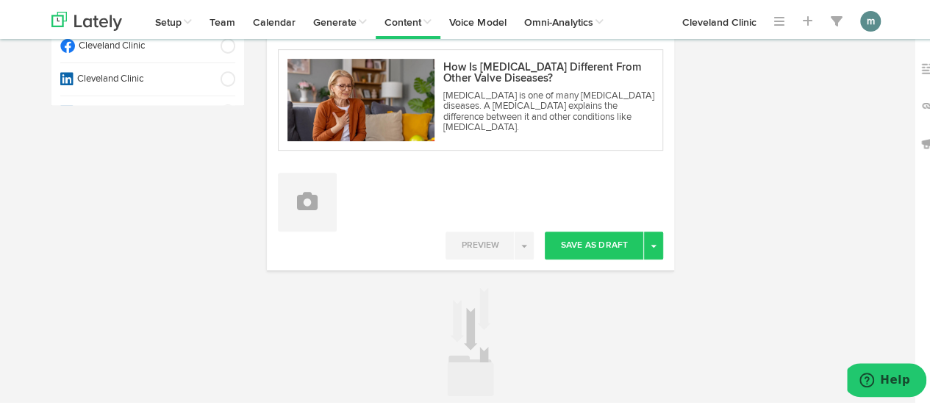
scroll to position [354, 0]
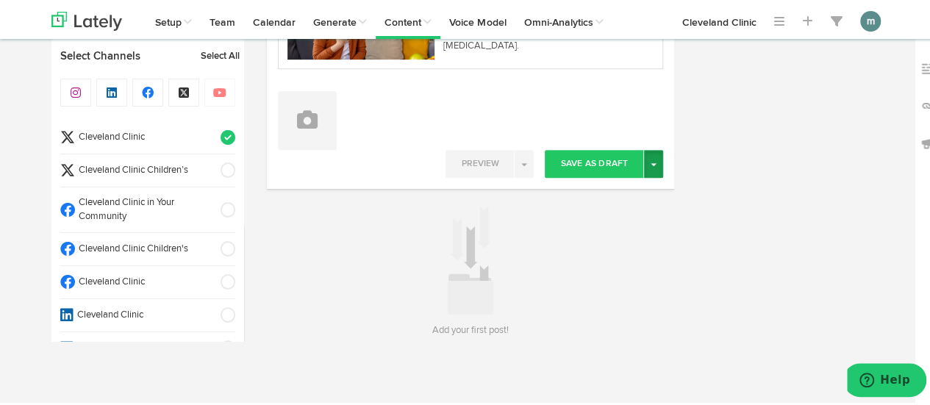
click at [653, 160] on button "Toggle Dropdown" at bounding box center [653, 162] width 19 height 28
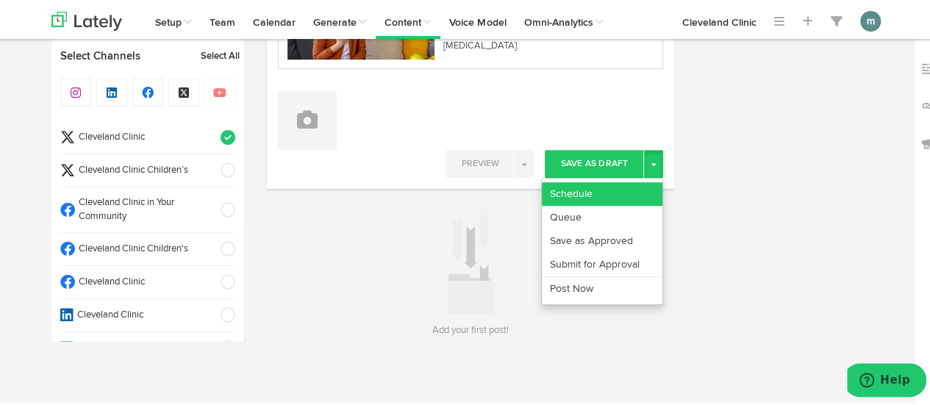
click at [588, 187] on link "Schedule" at bounding box center [602, 192] width 121 height 24
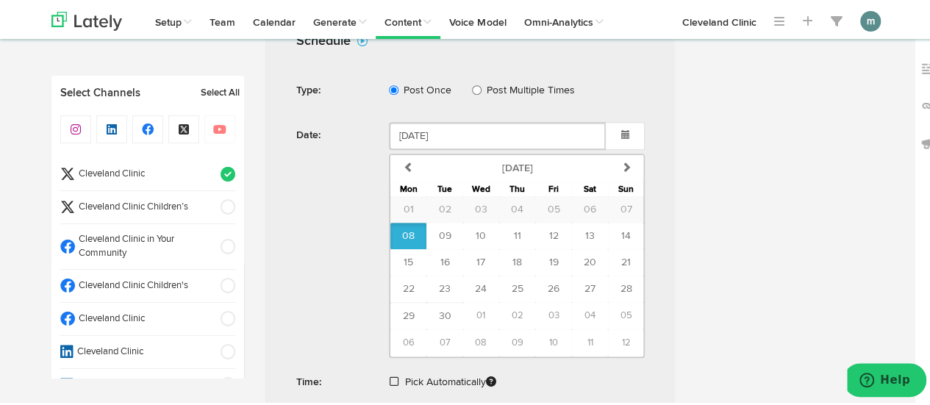
scroll to position [648, 0]
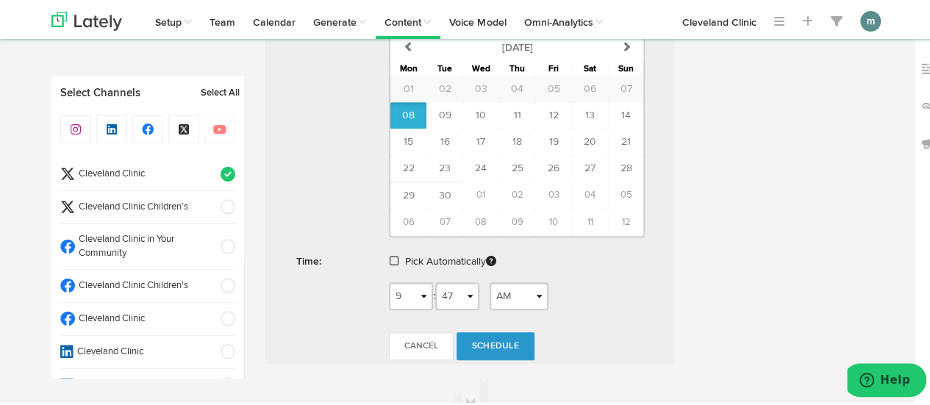
click at [390, 254] on span at bounding box center [394, 259] width 9 height 10
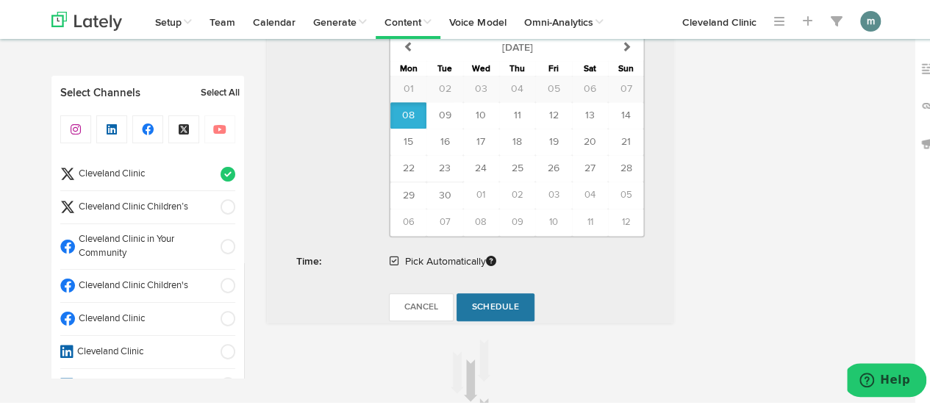
click at [490, 301] on span "Schedule" at bounding box center [495, 305] width 47 height 9
radio input "true"
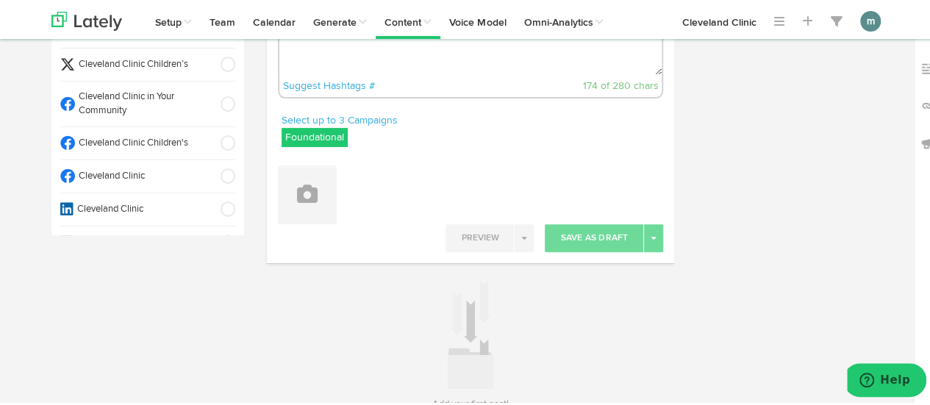
scroll to position [0, 0]
